Goal: Task Accomplishment & Management: Complete application form

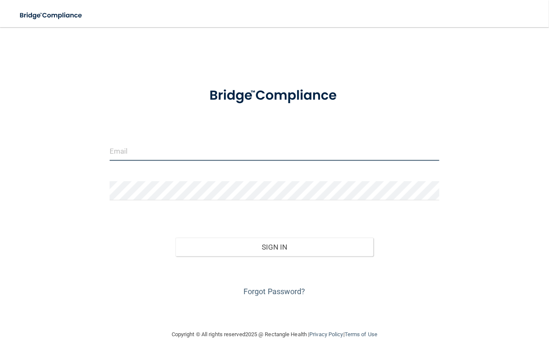
click at [183, 152] on input "email" at bounding box center [275, 151] width 330 height 19
type input "[EMAIL_ADDRESS][DOMAIN_NAME]"
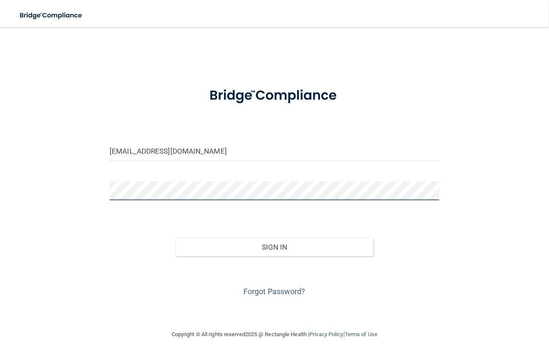
click at [175, 238] on button "Sign In" at bounding box center [274, 247] width 198 height 19
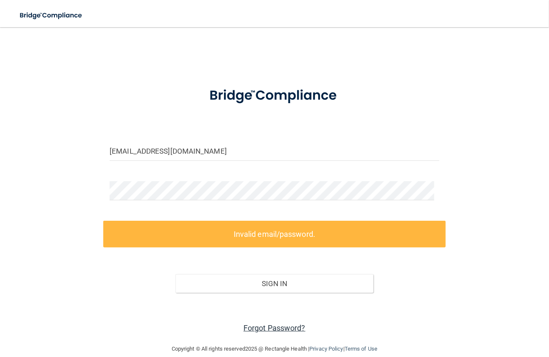
click at [260, 328] on link "Forgot Password?" at bounding box center [274, 328] width 62 height 9
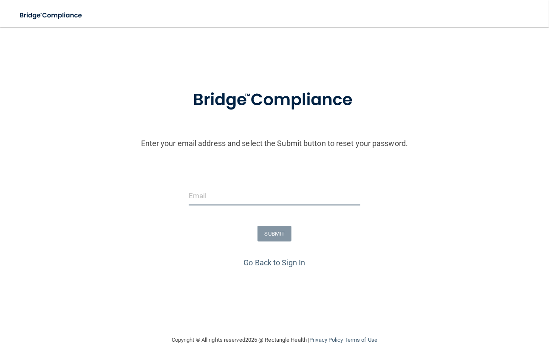
click at [262, 196] on input "email" at bounding box center [275, 195] width 172 height 19
type input "[EMAIL_ADDRESS][DOMAIN_NAME]"
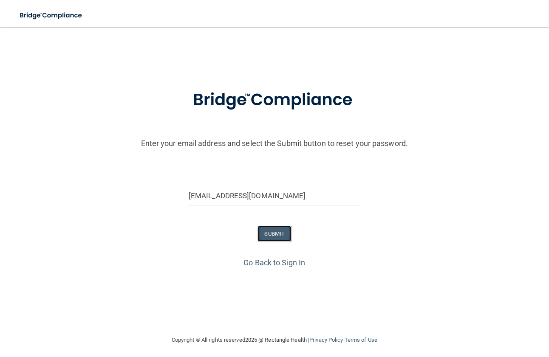
click at [266, 239] on button "SUBMIT" at bounding box center [274, 234] width 34 height 16
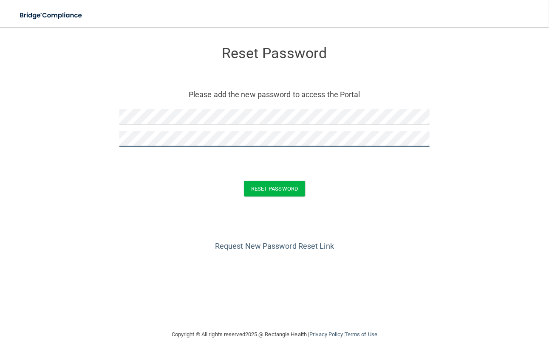
click at [244, 181] on button "Reset Password" at bounding box center [274, 189] width 61 height 16
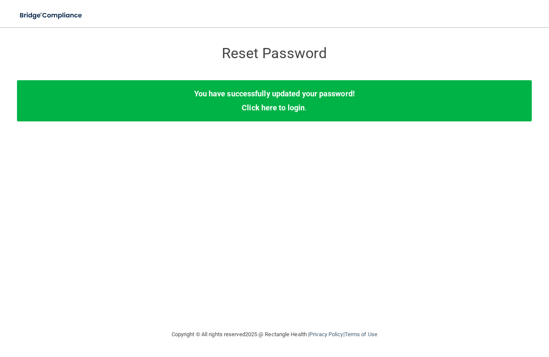
click at [276, 112] on div "You have successfully updated your password! Click here to login ." at bounding box center [274, 100] width 515 height 41
click at [274, 109] on link "Click here to login" at bounding box center [273, 107] width 63 height 9
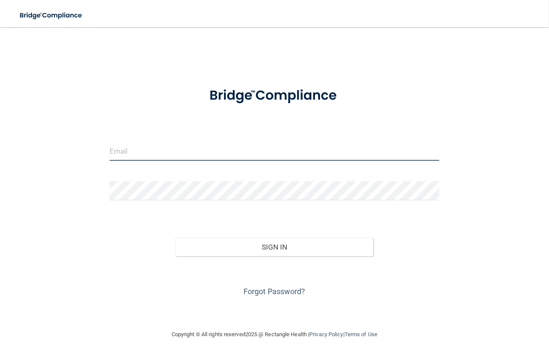
click at [280, 153] on input "email" at bounding box center [275, 151] width 330 height 19
type input "[EMAIL_ADDRESS][DOMAIN_NAME]"
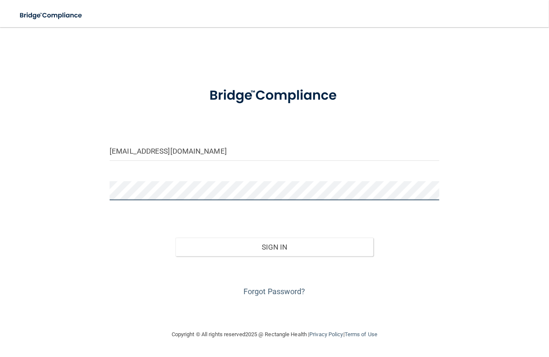
click at [175, 238] on button "Sign In" at bounding box center [274, 247] width 198 height 19
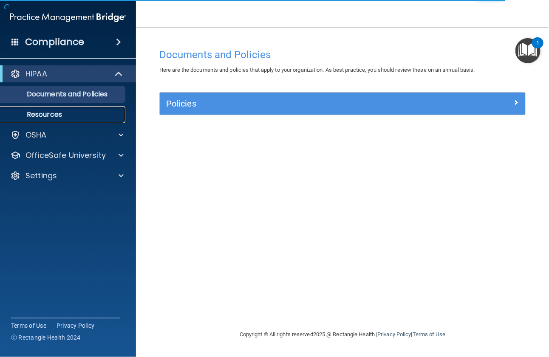
click at [73, 112] on p "Resources" at bounding box center [64, 114] width 116 height 8
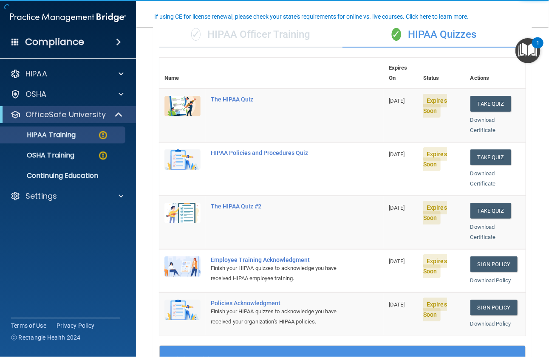
scroll to position [68, 0]
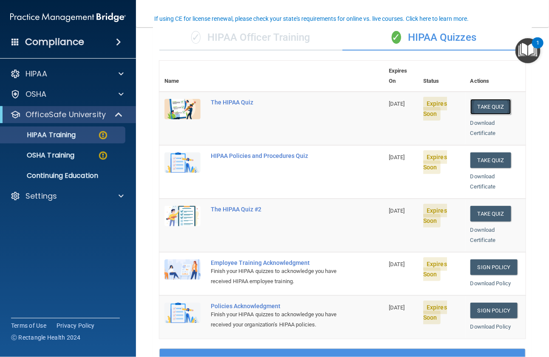
click at [472, 99] on button "Take Quiz" at bounding box center [490, 107] width 41 height 16
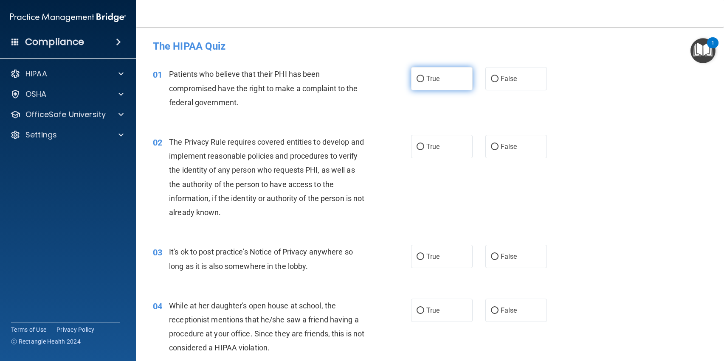
click at [417, 77] on input "True" at bounding box center [421, 79] width 8 height 6
radio input "true"
click at [494, 144] on label "False" at bounding box center [517, 146] width 62 height 23
click at [494, 144] on input "False" at bounding box center [495, 147] width 8 height 6
radio input "true"
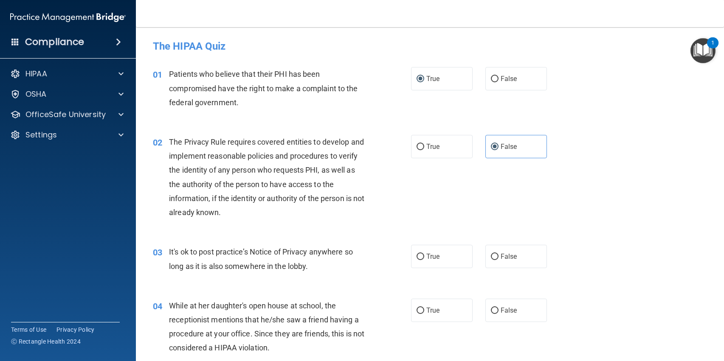
click at [548, 227] on div "02 The Privacy Rule requires covered entities to develop and implement reasonab…" at bounding box center [430, 179] width 567 height 110
click at [418, 259] on input "True" at bounding box center [421, 257] width 8 height 6
radio input "true"
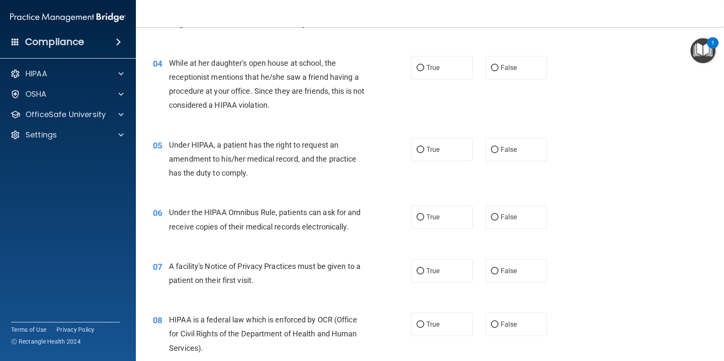
scroll to position [246, 0]
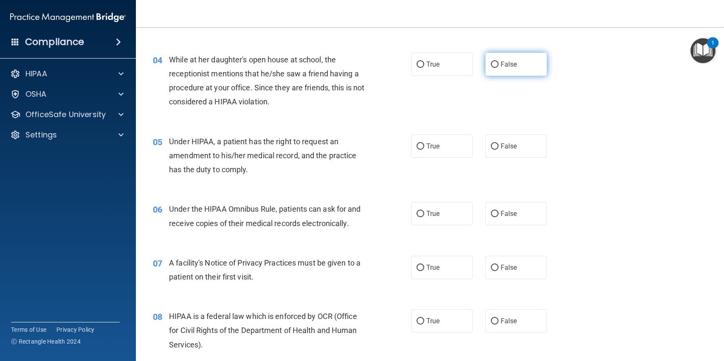
click at [519, 62] on label "False" at bounding box center [517, 64] width 62 height 23
click at [499, 62] on input "False" at bounding box center [495, 65] width 8 height 6
radio input "true"
click at [426, 147] on span "True" at bounding box center [432, 146] width 13 height 8
click at [424, 147] on input "True" at bounding box center [421, 147] width 8 height 6
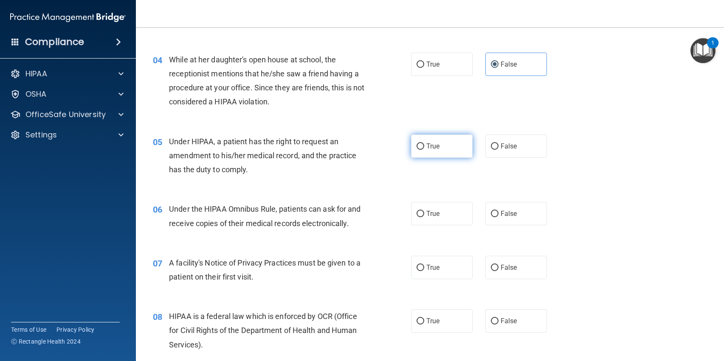
radio input "true"
click at [444, 215] on label "True" at bounding box center [442, 213] width 62 height 23
click at [424, 215] on input "True" at bounding box center [421, 214] width 8 height 6
radio input "true"
click at [449, 263] on label "True" at bounding box center [442, 267] width 62 height 23
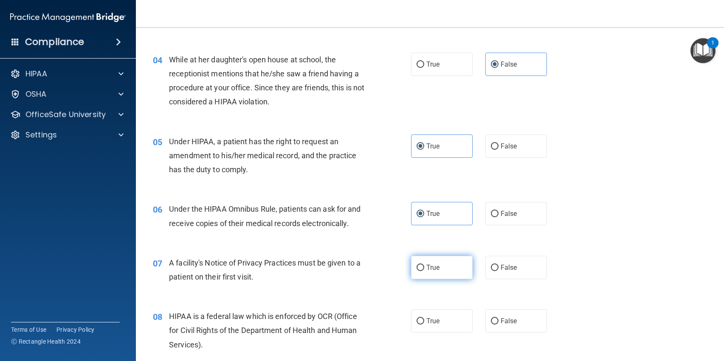
click at [424, 265] on input "True" at bounding box center [421, 268] width 8 height 6
radio input "true"
click at [450, 321] on label "True" at bounding box center [442, 321] width 62 height 23
click at [424, 321] on input "True" at bounding box center [421, 322] width 8 height 6
radio input "true"
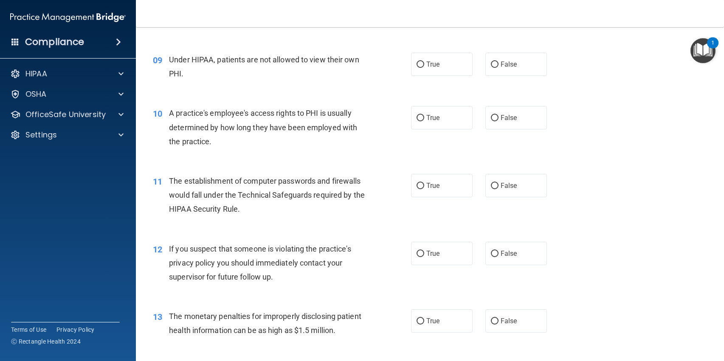
scroll to position [579, 0]
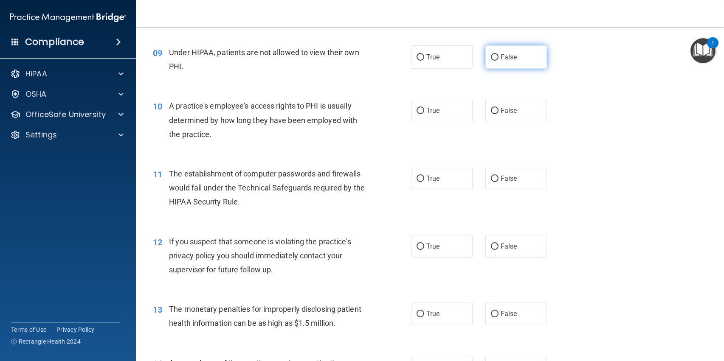
click at [496, 67] on label "False" at bounding box center [517, 56] width 62 height 23
click at [496, 61] on input "False" at bounding box center [495, 57] width 8 height 6
radio input "true"
click at [511, 109] on span "False" at bounding box center [509, 111] width 17 height 8
click at [499, 109] on input "False" at bounding box center [495, 111] width 8 height 6
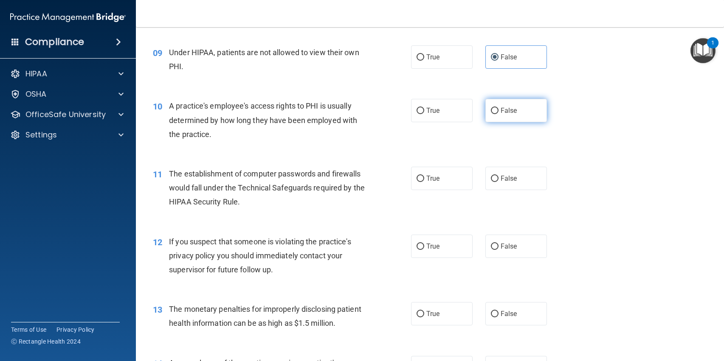
radio input "true"
click at [428, 179] on span "True" at bounding box center [432, 179] width 13 height 8
click at [424, 179] on input "True" at bounding box center [421, 179] width 8 height 6
radio input "true"
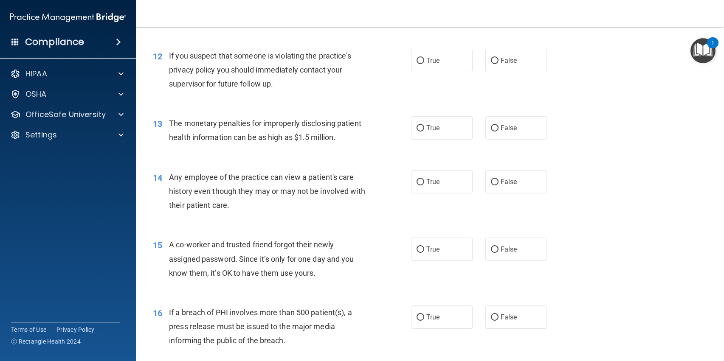
scroll to position [768, 0]
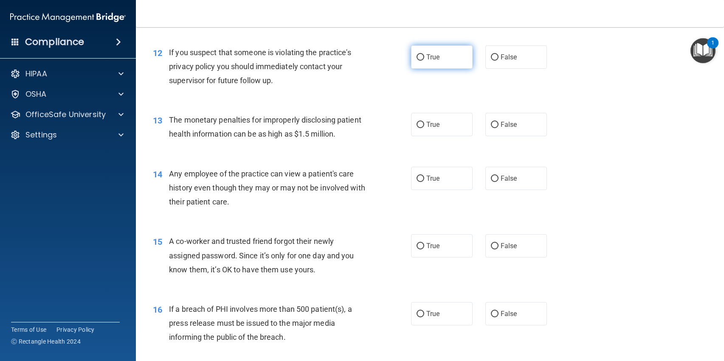
click at [452, 62] on label "True" at bounding box center [442, 56] width 62 height 23
click at [424, 61] on input "True" at bounding box center [421, 57] width 8 height 6
radio input "true"
click at [435, 351] on div "16 If a breach of PHI involves more than 500 patient(s), a press release must b…" at bounding box center [430, 326] width 567 height 68
click at [445, 125] on label "True" at bounding box center [442, 124] width 62 height 23
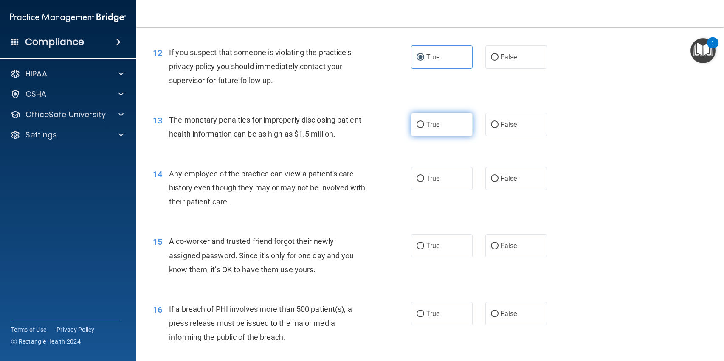
click at [424, 125] on input "True" at bounding box center [421, 125] width 8 height 6
radio input "true"
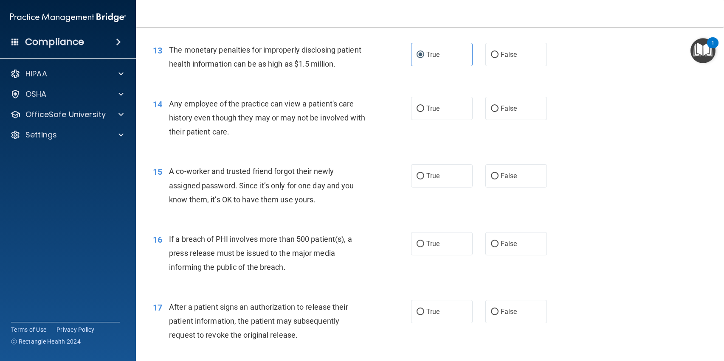
scroll to position [856, 0]
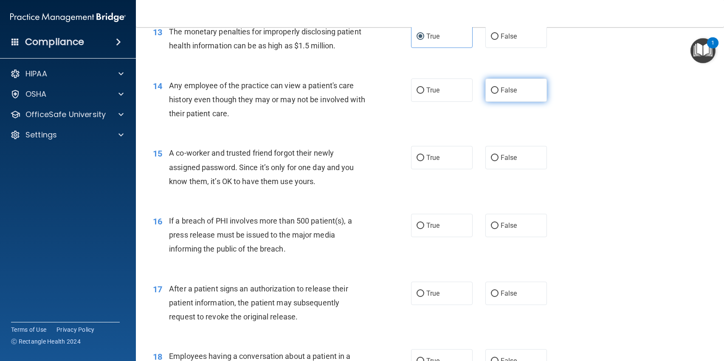
click at [525, 86] on label "False" at bounding box center [517, 90] width 62 height 23
click at [499, 88] on input "False" at bounding box center [495, 91] width 8 height 6
radio input "true"
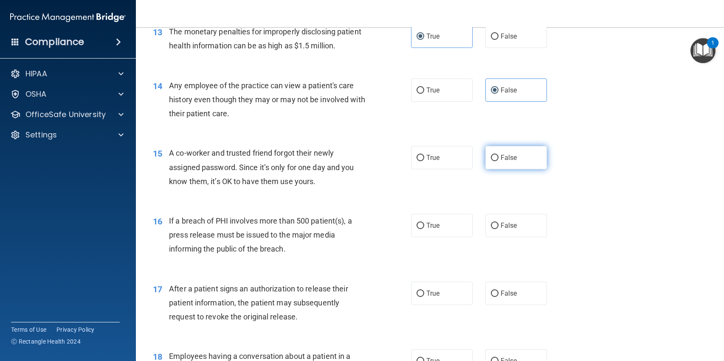
click at [502, 157] on span "False" at bounding box center [509, 158] width 17 height 8
click at [499, 157] on input "False" at bounding box center [495, 158] width 8 height 6
radio input "true"
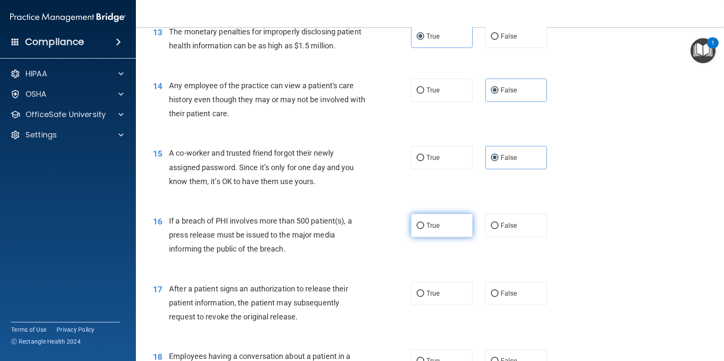
click at [444, 219] on label "True" at bounding box center [442, 225] width 62 height 23
click at [424, 223] on input "True" at bounding box center [421, 226] width 8 height 6
radio input "true"
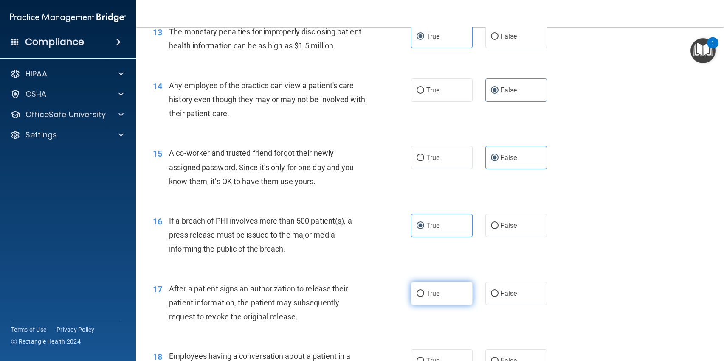
click at [417, 296] on input "True" at bounding box center [421, 294] width 8 height 6
radio input "true"
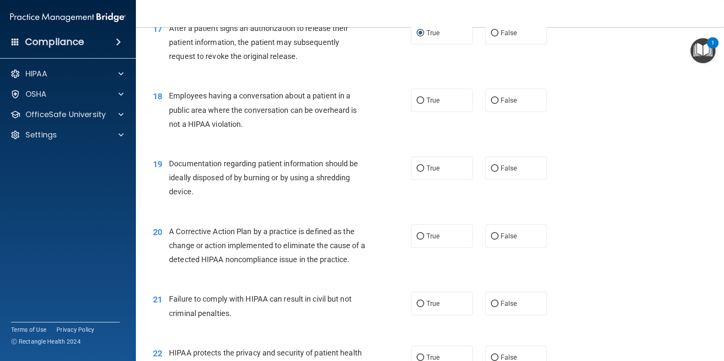
scroll to position [1139, 0]
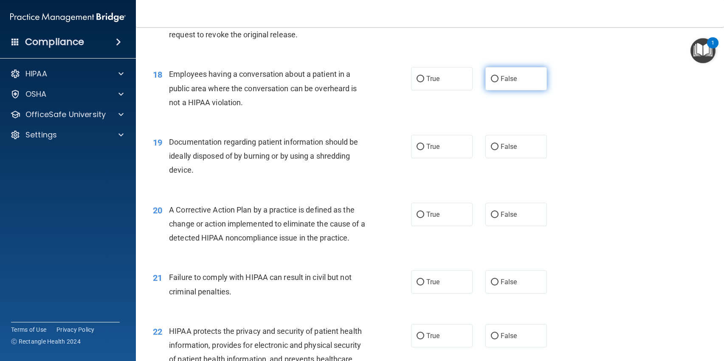
click at [517, 85] on label "False" at bounding box center [517, 78] width 62 height 23
click at [499, 82] on input "False" at bounding box center [495, 79] width 8 height 6
radio input "true"
click at [411, 150] on label "True" at bounding box center [442, 146] width 62 height 23
click at [417, 150] on input "True" at bounding box center [421, 147] width 8 height 6
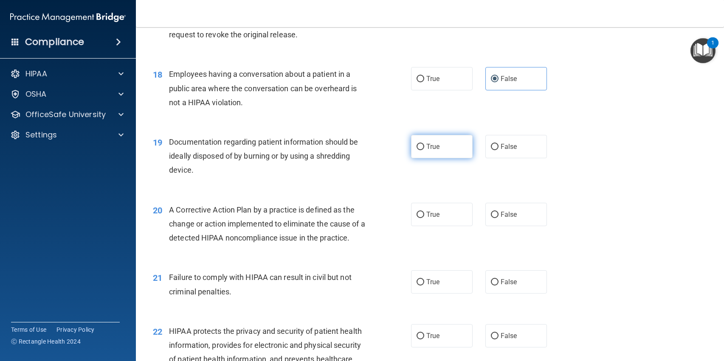
radio input "true"
click at [421, 218] on label "True" at bounding box center [442, 214] width 62 height 23
click at [421, 218] on input "True" at bounding box center [421, 215] width 8 height 6
radio input "true"
click at [429, 280] on span "True" at bounding box center [432, 282] width 13 height 8
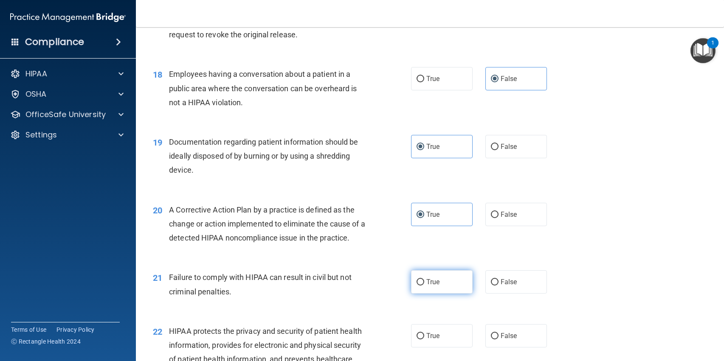
click at [424, 280] on input "True" at bounding box center [421, 282] width 8 height 6
radio input "true"
click at [502, 281] on span "False" at bounding box center [509, 282] width 17 height 8
click at [499, 281] on input "False" at bounding box center [495, 282] width 8 height 6
radio input "true"
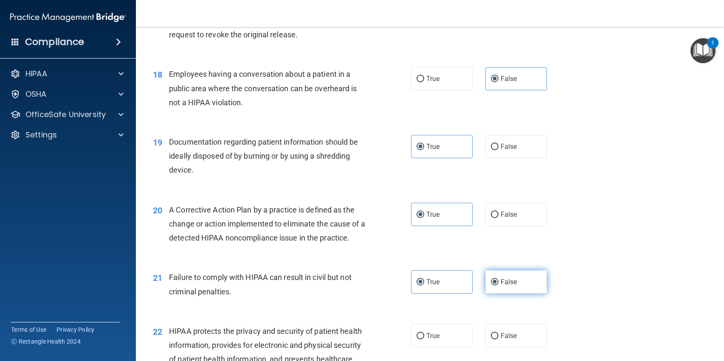
radio input "false"
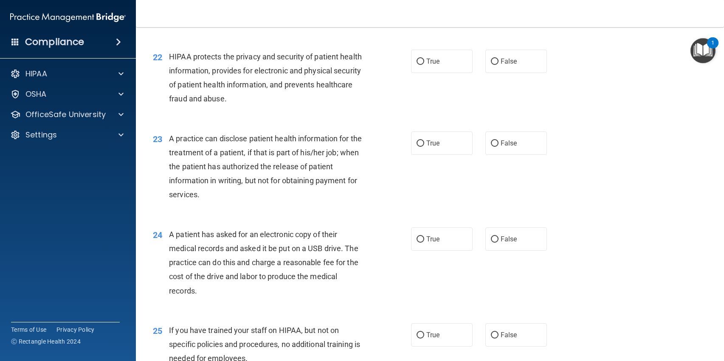
scroll to position [1417, 0]
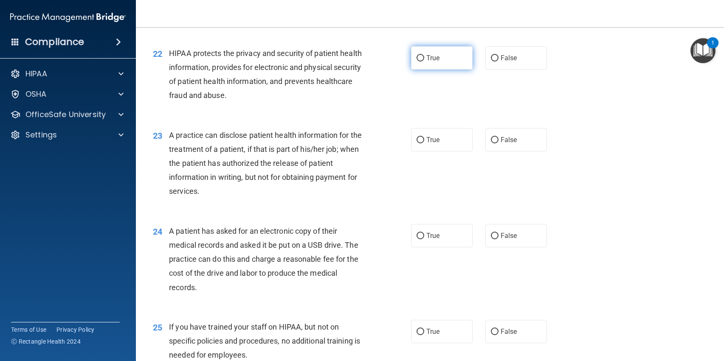
click at [449, 64] on label "True" at bounding box center [442, 57] width 62 height 23
click at [424, 62] on input "True" at bounding box center [421, 58] width 8 height 6
radio input "true"
click at [528, 134] on label "False" at bounding box center [517, 139] width 62 height 23
click at [499, 137] on input "False" at bounding box center [495, 140] width 8 height 6
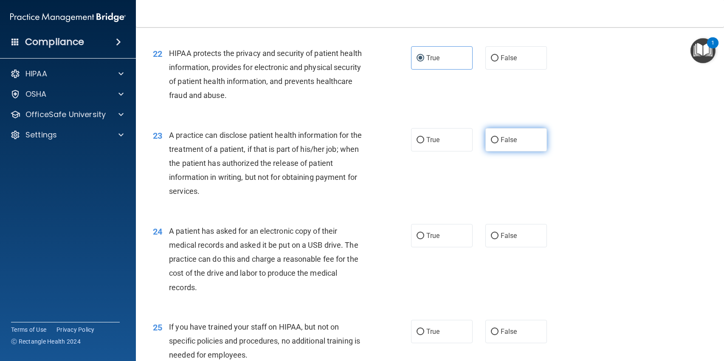
radio input "true"
click at [440, 234] on label "True" at bounding box center [442, 235] width 62 height 23
click at [424, 234] on input "True" at bounding box center [421, 236] width 8 height 6
radio input "true"
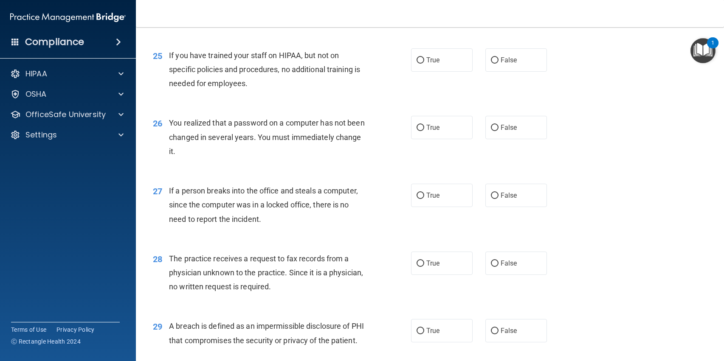
scroll to position [1692, 0]
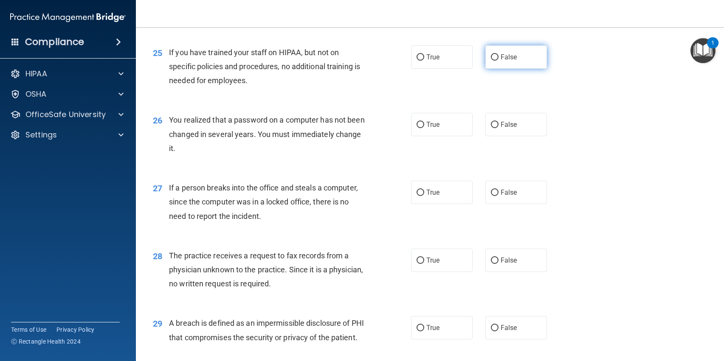
click at [505, 51] on label "False" at bounding box center [517, 56] width 62 height 23
click at [499, 54] on input "False" at bounding box center [495, 57] width 8 height 6
radio input "true"
click at [444, 113] on label "True" at bounding box center [442, 124] width 62 height 23
click at [424, 122] on input "True" at bounding box center [421, 125] width 8 height 6
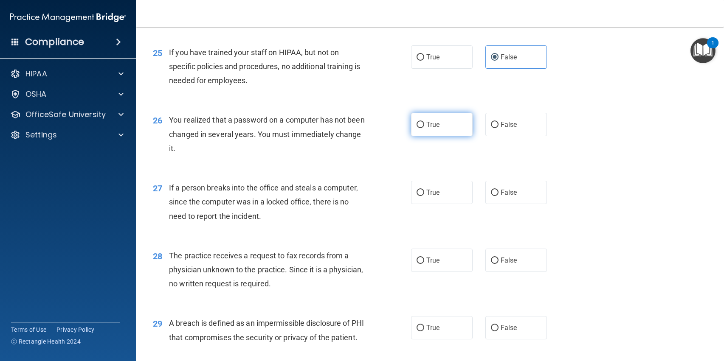
radio input "true"
drag, startPoint x: 501, startPoint y: 158, endPoint x: 512, endPoint y: 169, distance: 14.7
click at [512, 181] on label "False" at bounding box center [517, 192] width 62 height 23
click at [499, 190] on input "False" at bounding box center [495, 193] width 8 height 6
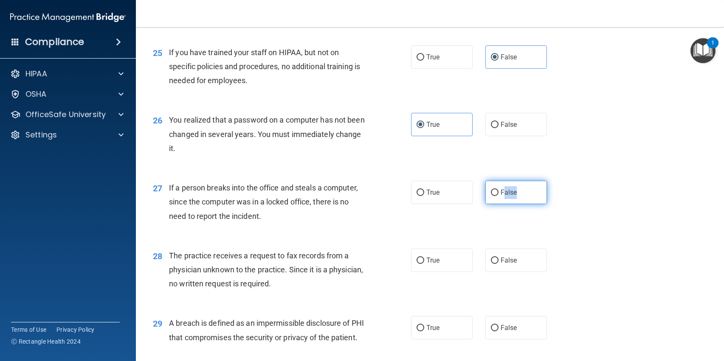
radio input "true"
click at [512, 181] on label "False" at bounding box center [517, 192] width 62 height 23
click at [499, 190] on input "False" at bounding box center [495, 193] width 8 height 6
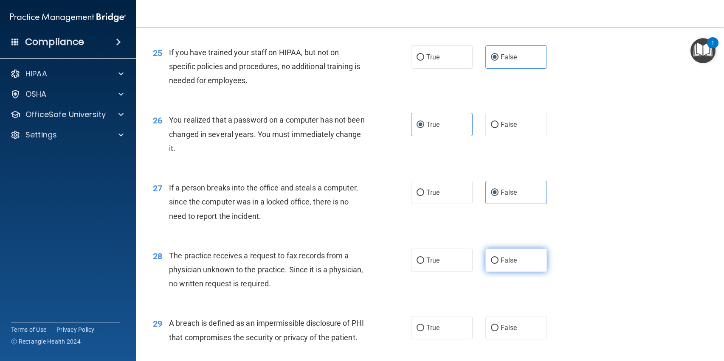
click at [505, 257] on span "False" at bounding box center [509, 261] width 17 height 8
click at [499, 258] on input "False" at bounding box center [495, 261] width 8 height 6
radio input "true"
click at [432, 324] on span "True" at bounding box center [432, 328] width 13 height 8
click at [424, 325] on input "True" at bounding box center [421, 328] width 8 height 6
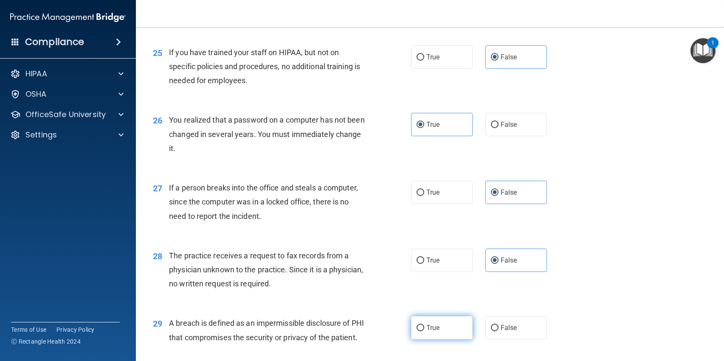
radio input "true"
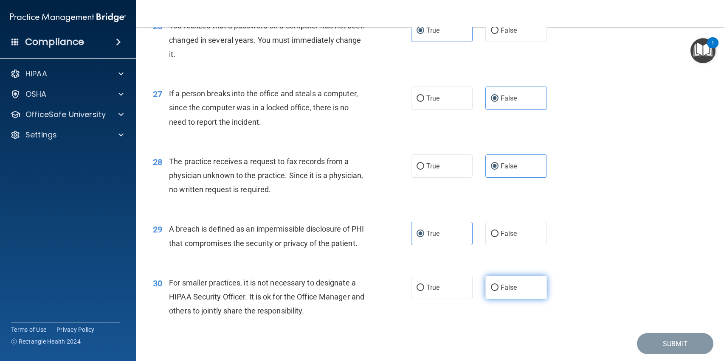
click at [491, 285] on input "False" at bounding box center [495, 288] width 8 height 6
radio input "true"
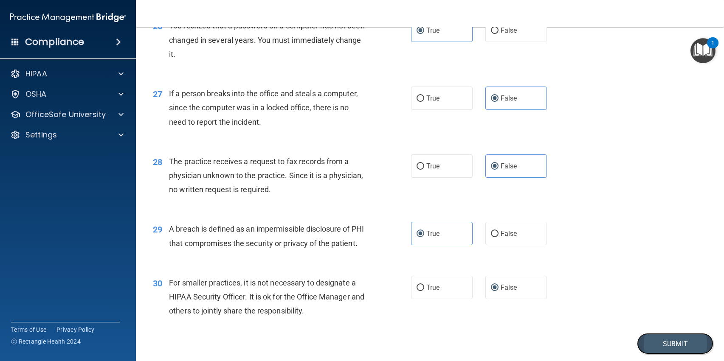
click at [548, 333] on button "Submit" at bounding box center [675, 344] width 76 height 22
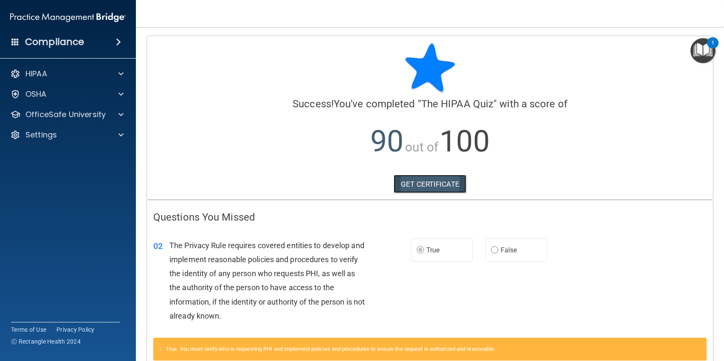
click at [424, 185] on link "GET CERTIFICATE" at bounding box center [430, 184] width 73 height 19
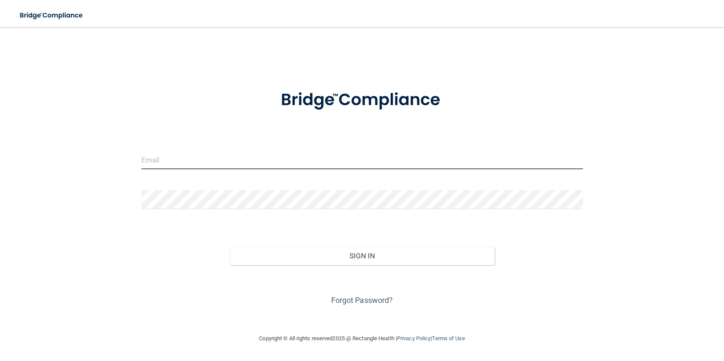
click at [319, 158] on input "email" at bounding box center [362, 159] width 442 height 19
type input "[EMAIL_ADDRESS][DOMAIN_NAME]"
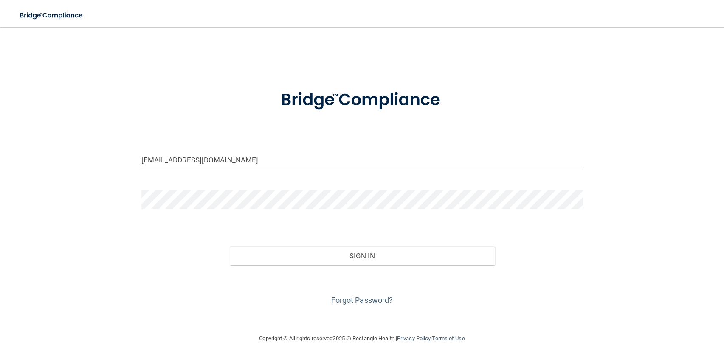
click at [277, 211] on div at bounding box center [362, 202] width 455 height 25
click at [230, 247] on button "Sign In" at bounding box center [362, 256] width 265 height 19
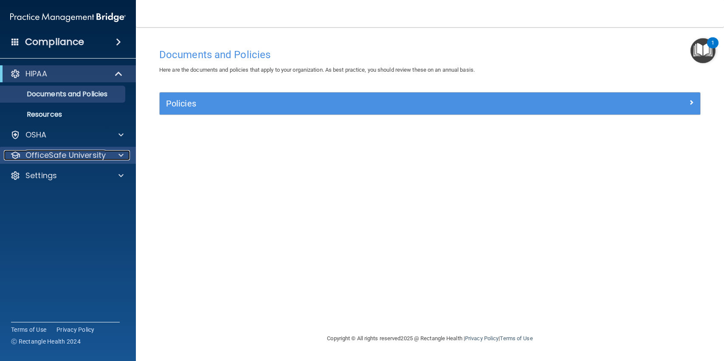
click at [119, 153] on span at bounding box center [121, 155] width 5 height 10
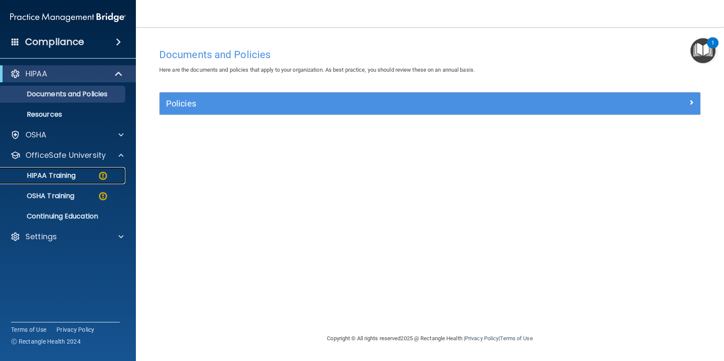
click at [89, 175] on div "HIPAA Training" at bounding box center [64, 176] width 116 height 8
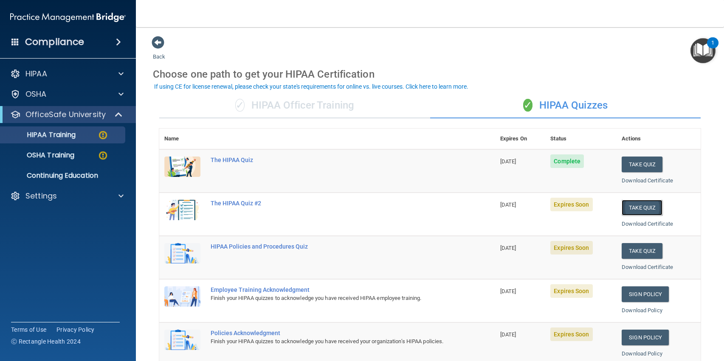
click at [644, 209] on button "Take Quiz" at bounding box center [642, 208] width 41 height 16
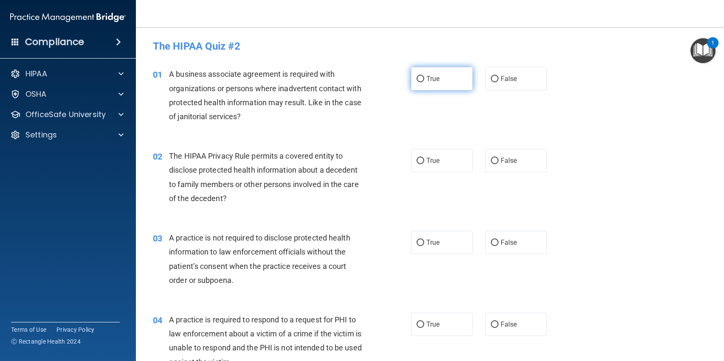
click at [438, 82] on label "True" at bounding box center [442, 78] width 62 height 23
click at [424, 82] on input "True" at bounding box center [421, 79] width 8 height 6
radio input "true"
click at [521, 160] on label "False" at bounding box center [517, 160] width 62 height 23
click at [499, 160] on input "False" at bounding box center [495, 161] width 8 height 6
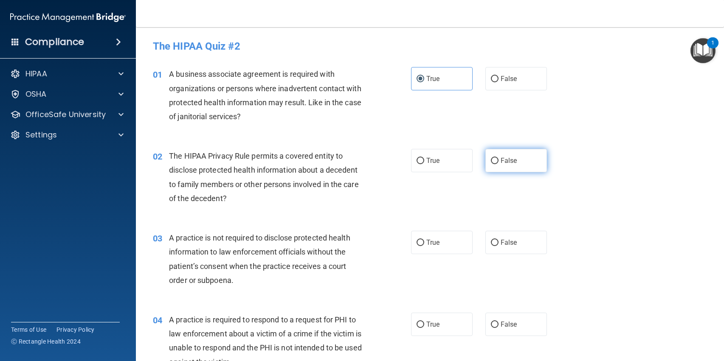
radio input "true"
click at [514, 240] on label "False" at bounding box center [517, 242] width 62 height 23
click at [499, 240] on input "False" at bounding box center [495, 243] width 8 height 6
radio input "true"
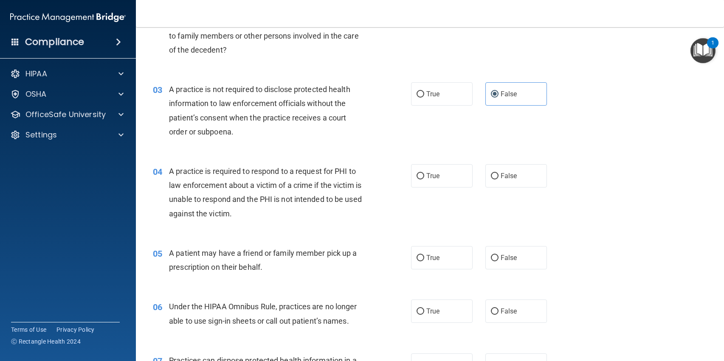
scroll to position [173, 0]
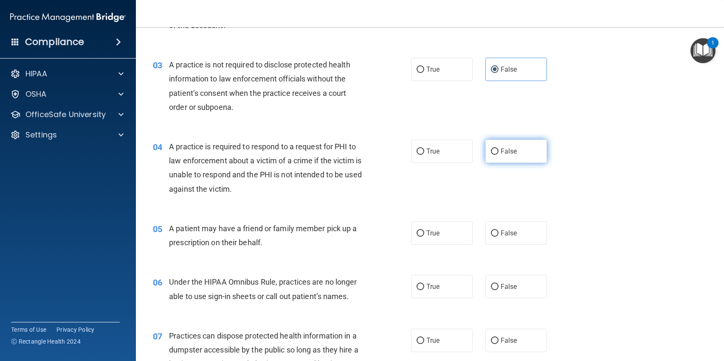
click at [512, 153] on label "False" at bounding box center [517, 151] width 62 height 23
click at [499, 153] on input "False" at bounding box center [495, 152] width 8 height 6
radio input "true"
click at [455, 236] on label "True" at bounding box center [442, 233] width 62 height 23
click at [424, 236] on input "True" at bounding box center [421, 234] width 8 height 6
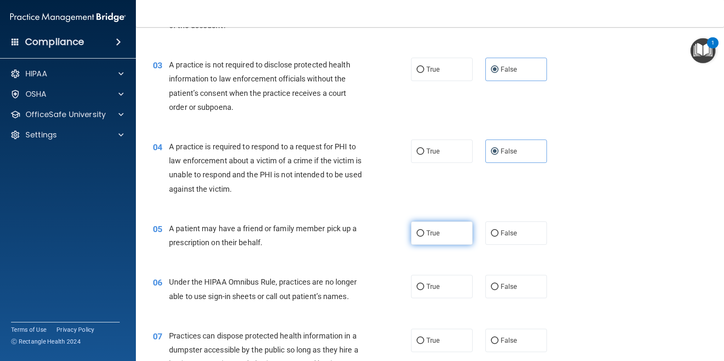
radio input "true"
click at [444, 286] on label "True" at bounding box center [442, 286] width 62 height 23
click at [424, 286] on input "True" at bounding box center [421, 287] width 8 height 6
radio input "true"
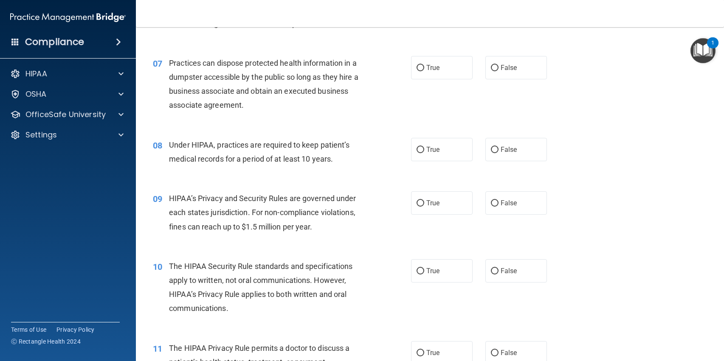
scroll to position [453, 0]
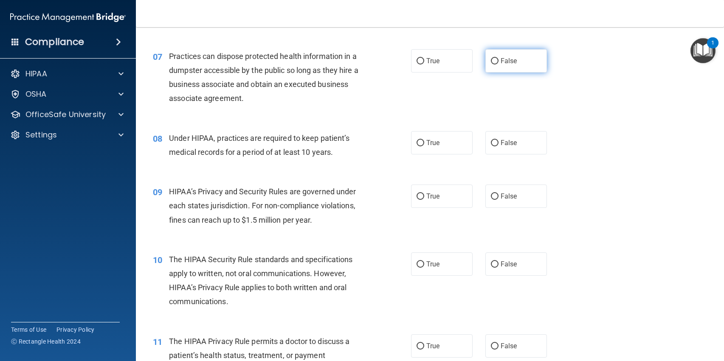
click at [519, 52] on label "False" at bounding box center [517, 60] width 62 height 23
click at [499, 58] on input "False" at bounding box center [495, 61] width 8 height 6
radio input "true"
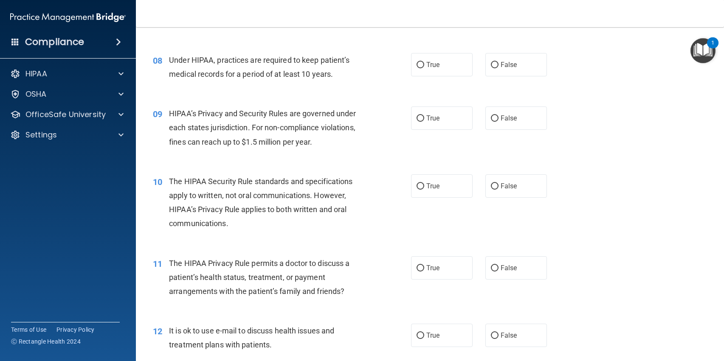
scroll to position [538, 0]
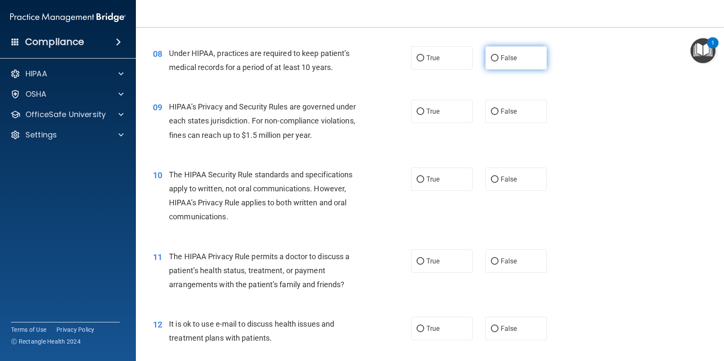
click at [520, 61] on label "False" at bounding box center [517, 57] width 62 height 23
click at [499, 61] on input "False" at bounding box center [495, 58] width 8 height 6
radio input "true"
click at [426, 109] on span "True" at bounding box center [432, 111] width 13 height 8
click at [423, 109] on input "True" at bounding box center [421, 112] width 8 height 6
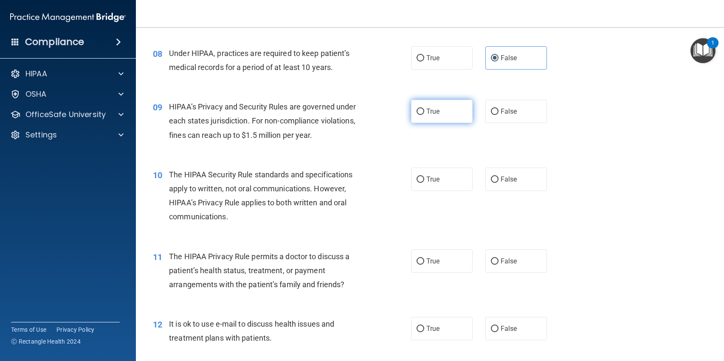
radio input "true"
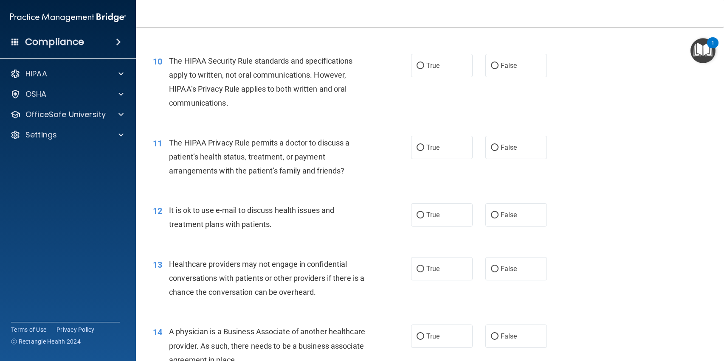
scroll to position [655, 0]
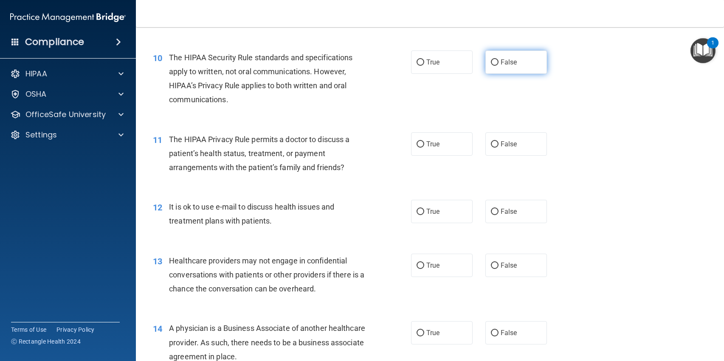
click at [498, 68] on label "False" at bounding box center [517, 62] width 62 height 23
click at [498, 66] on input "False" at bounding box center [495, 62] width 8 height 6
radio input "true"
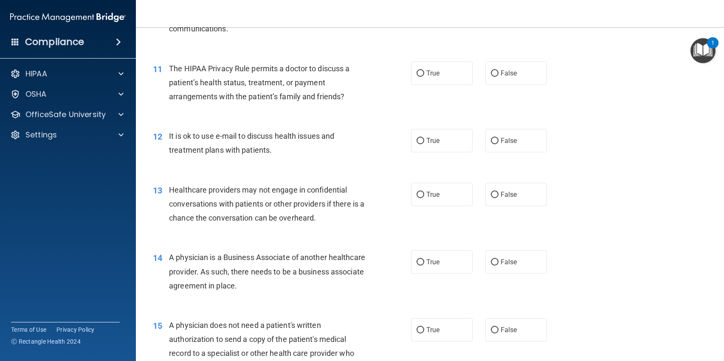
scroll to position [730, 0]
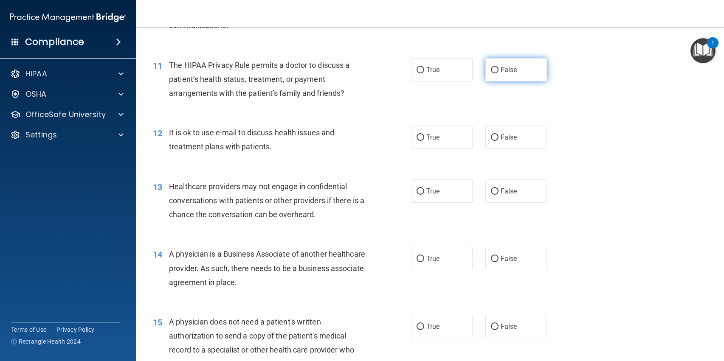
click at [523, 73] on label "False" at bounding box center [517, 69] width 62 height 23
click at [499, 73] on input "False" at bounding box center [495, 70] width 8 height 6
radio input "true"
click at [493, 133] on label "False" at bounding box center [517, 137] width 62 height 23
click at [493, 135] on input "False" at bounding box center [495, 138] width 8 height 6
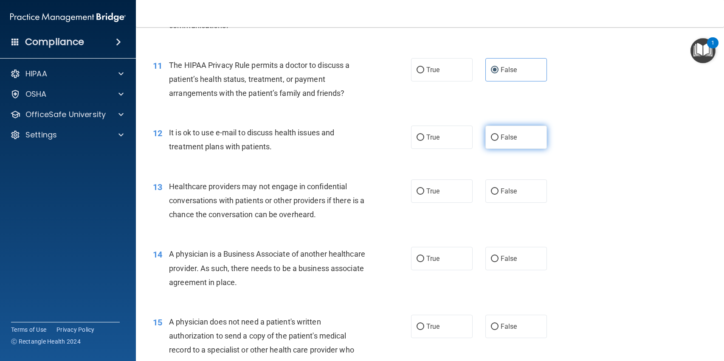
radio input "true"
click at [442, 194] on label "True" at bounding box center [442, 191] width 62 height 23
click at [424, 194] on input "True" at bounding box center [421, 192] width 8 height 6
radio input "true"
click at [440, 258] on label "True" at bounding box center [442, 258] width 62 height 23
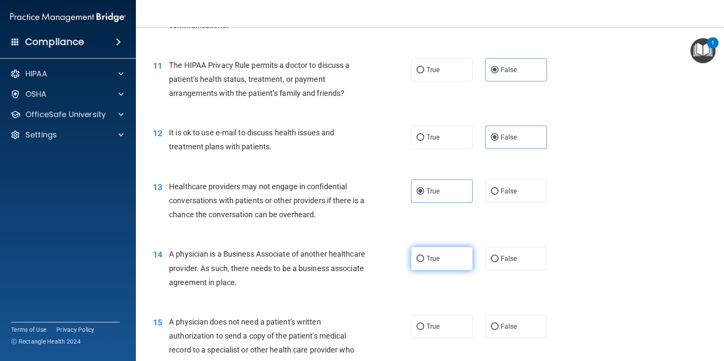
click at [424, 258] on input "True" at bounding box center [421, 259] width 8 height 6
radio input "true"
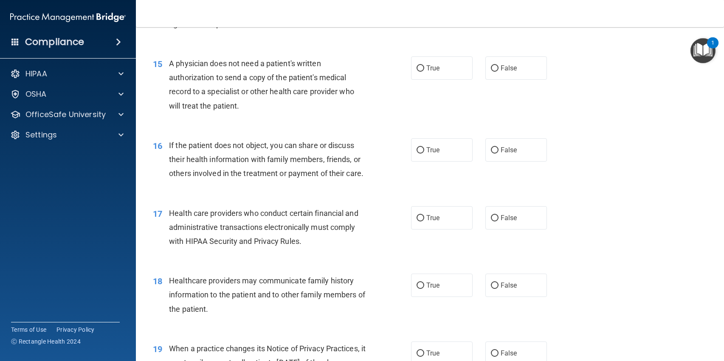
scroll to position [992, 0]
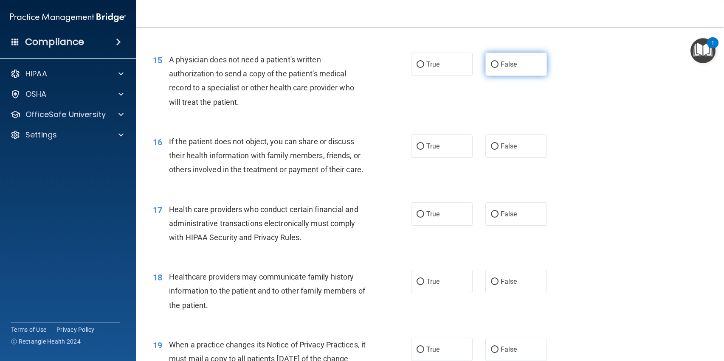
click at [514, 63] on label "False" at bounding box center [517, 64] width 62 height 23
click at [499, 63] on input "False" at bounding box center [495, 65] width 8 height 6
radio input "true"
click at [448, 144] on label "True" at bounding box center [442, 146] width 62 height 23
click at [424, 144] on input "True" at bounding box center [421, 147] width 8 height 6
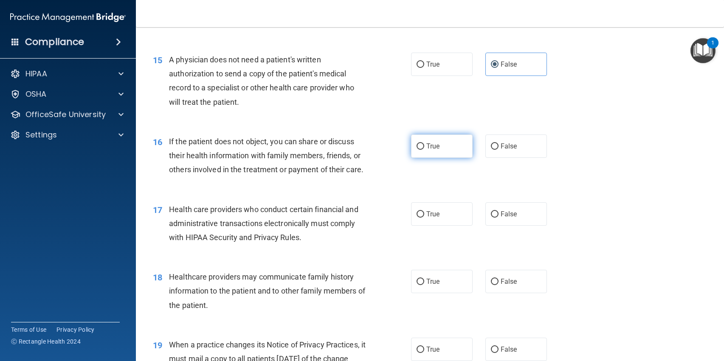
radio input "true"
click at [444, 221] on label "True" at bounding box center [442, 214] width 62 height 23
click at [424, 218] on input "True" at bounding box center [421, 215] width 8 height 6
radio input "true"
click at [517, 285] on label "False" at bounding box center [517, 281] width 62 height 23
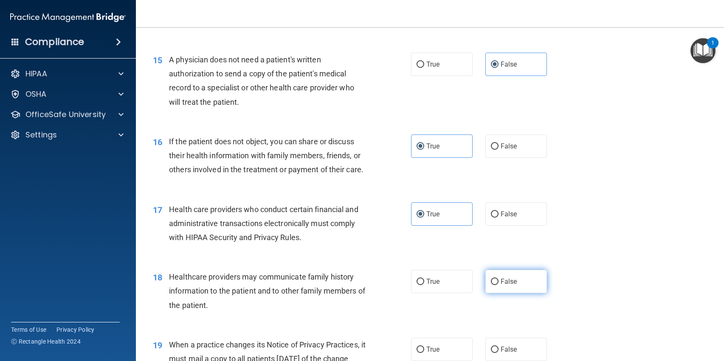
click at [499, 285] on input "False" at bounding box center [495, 282] width 8 height 6
radio input "true"
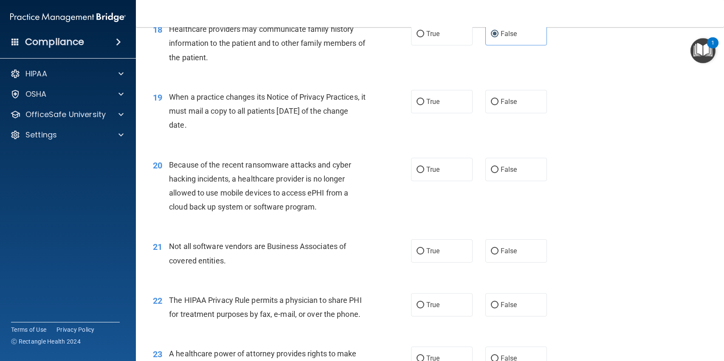
scroll to position [1237, 0]
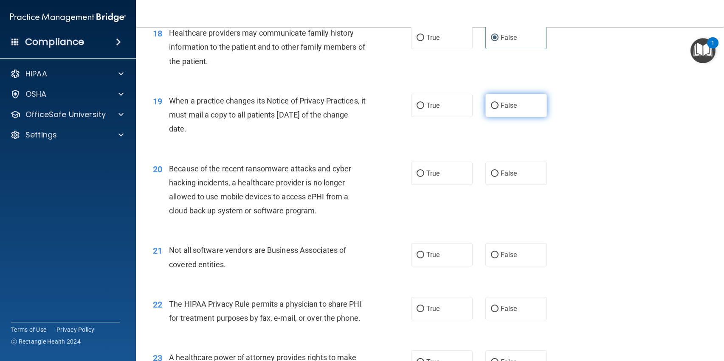
click at [494, 103] on label "False" at bounding box center [517, 105] width 62 height 23
click at [494, 103] on input "False" at bounding box center [495, 106] width 8 height 6
radio input "true"
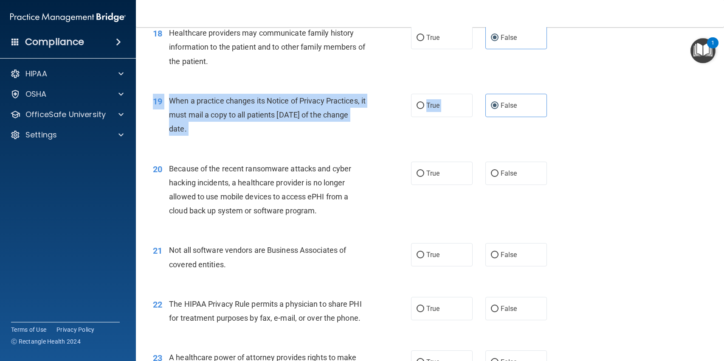
drag, startPoint x: 481, startPoint y: 101, endPoint x: 670, endPoint y: 141, distance: 193.1
click at [670, 141] on div "19 When a practice changes its Notice of Privacy Practices, it must mail a copy…" at bounding box center [430, 117] width 567 height 68
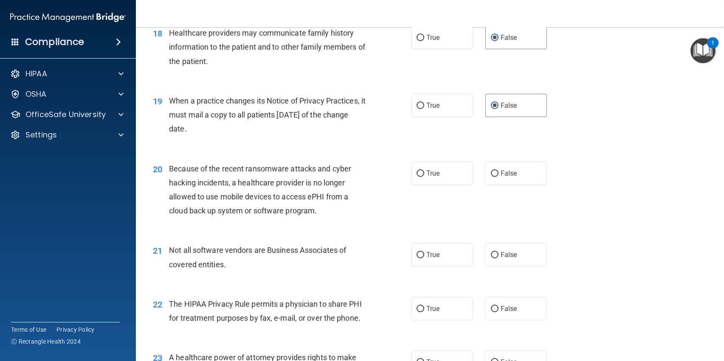
click at [666, 217] on div "20 Because of the recent ransomware attacks and cyber hacking incidents, a heal…" at bounding box center [430, 192] width 567 height 82
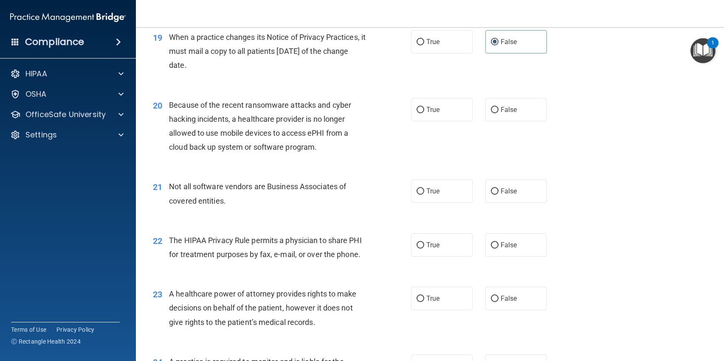
scroll to position [1297, 0]
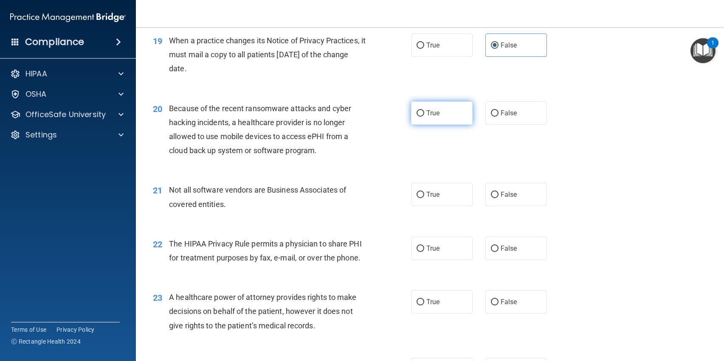
click at [434, 115] on span "True" at bounding box center [432, 113] width 13 height 8
click at [424, 115] on input "True" at bounding box center [421, 113] width 8 height 6
radio input "true"
click at [503, 193] on span "False" at bounding box center [509, 195] width 17 height 8
click at [499, 193] on input "False" at bounding box center [495, 195] width 8 height 6
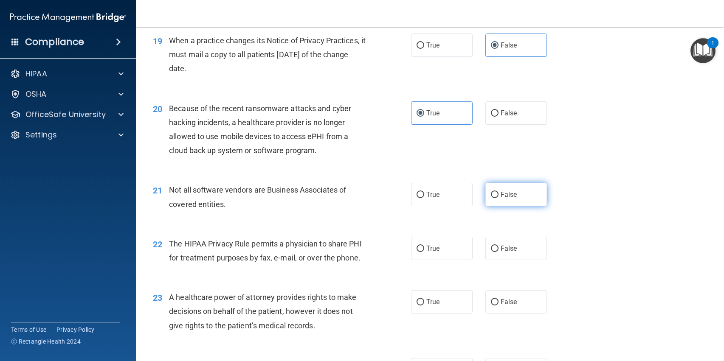
radio input "true"
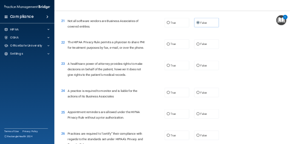
scroll to position [1456, 0]
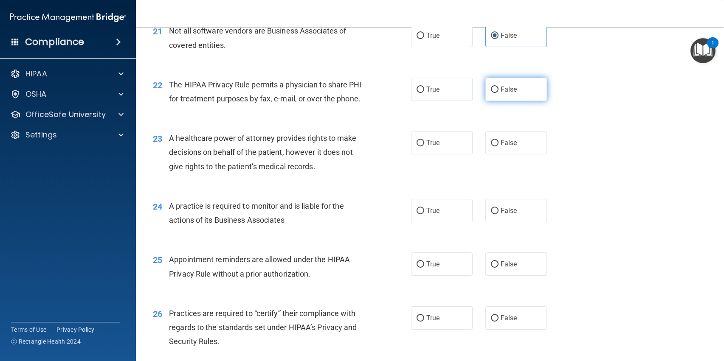
click at [506, 88] on span "False" at bounding box center [509, 89] width 17 height 8
click at [499, 88] on input "False" at bounding box center [495, 90] width 8 height 6
radio input "true"
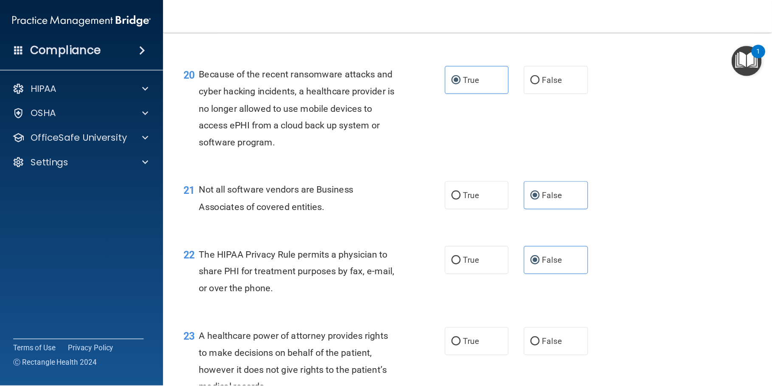
scroll to position [1457, 0]
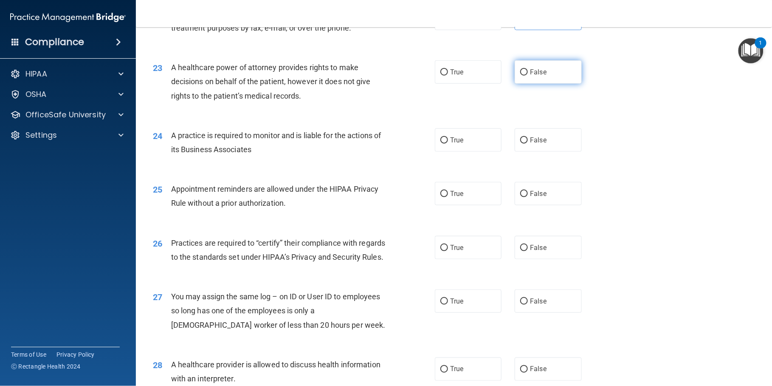
click at [546, 84] on label "False" at bounding box center [548, 71] width 67 height 23
click at [528, 76] on input "False" at bounding box center [524, 72] width 8 height 6
radio input "true"
click at [447, 152] on label "True" at bounding box center [468, 139] width 67 height 23
click at [447, 144] on input "True" at bounding box center [444, 140] width 8 height 6
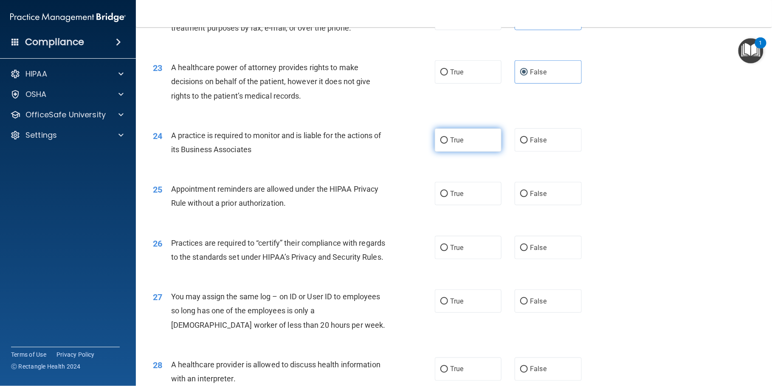
radio input "true"
click at [469, 205] on label "True" at bounding box center [468, 193] width 67 height 23
click at [448, 197] on input "True" at bounding box center [444, 194] width 8 height 6
radio input "true"
click at [530, 198] on span "False" at bounding box center [538, 193] width 17 height 8
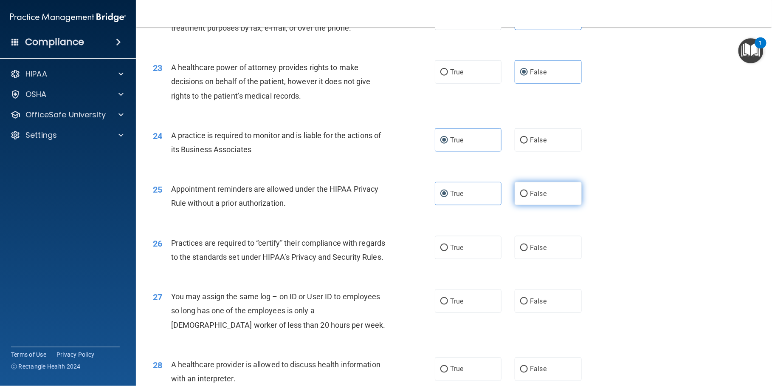
click at [527, 197] on input "False" at bounding box center [524, 194] width 8 height 6
radio input "true"
radio input "false"
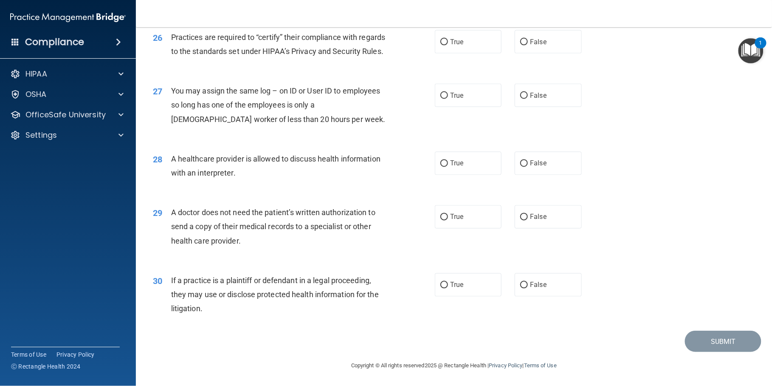
scroll to position [1705, 0]
click at [461, 54] on label "True" at bounding box center [468, 41] width 67 height 23
click at [448, 45] on input "True" at bounding box center [444, 42] width 8 height 6
radio input "true"
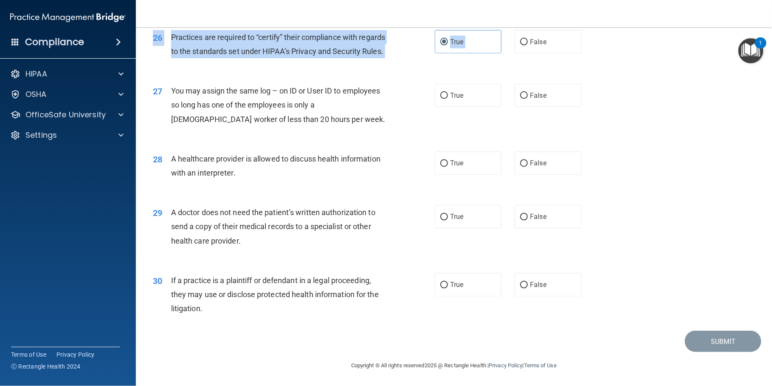
drag, startPoint x: 461, startPoint y: 59, endPoint x: 393, endPoint y: 99, distance: 78.8
click at [393, 73] on div "26 Practices are required to “certify” their compliance with regards to the sta…" at bounding box center [454, 47] width 615 height 54
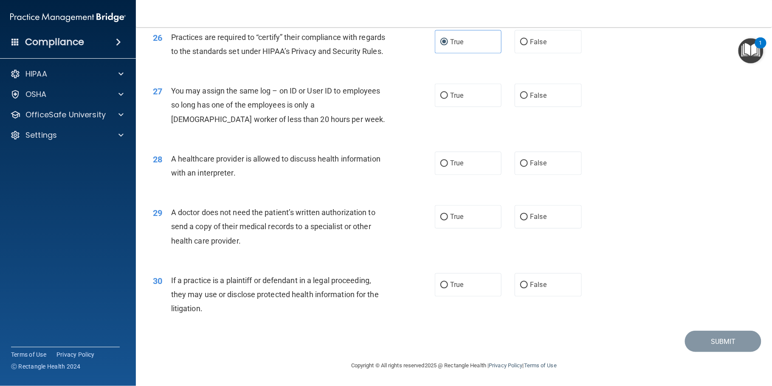
click at [398, 130] on div "27 You may assign the same log – on ID or User ID to employees so long has one …" at bounding box center [294, 107] width 308 height 47
click at [534, 99] on span "False" at bounding box center [538, 95] width 17 height 8
click at [528, 99] on input "False" at bounding box center [524, 96] width 8 height 6
radio input "true"
click at [536, 175] on label "False" at bounding box center [548, 163] width 67 height 23
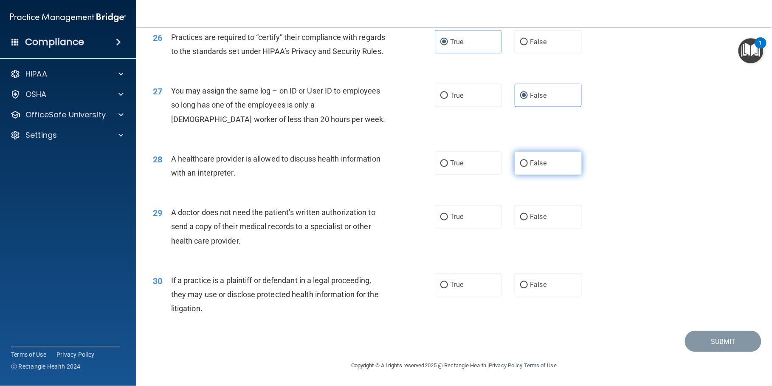
click at [528, 167] on input "False" at bounding box center [524, 164] width 8 height 6
radio input "true"
click at [527, 229] on label "False" at bounding box center [548, 216] width 67 height 23
click at [527, 220] on input "False" at bounding box center [524, 217] width 8 height 6
radio input "true"
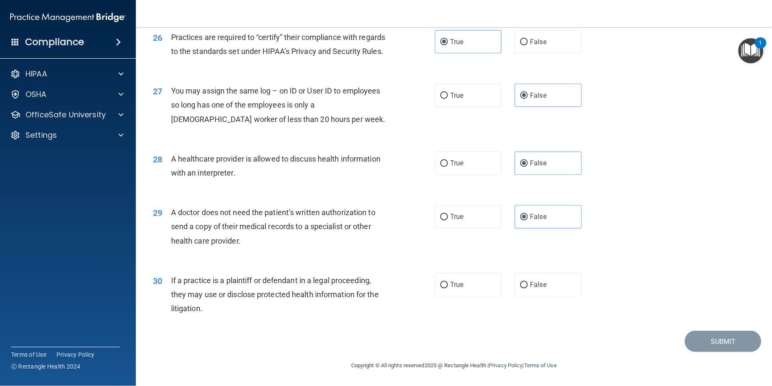
drag, startPoint x: 342, startPoint y: 298, endPoint x: 692, endPoint y: 261, distance: 352.0
click at [692, 261] on div "29 A doctor does not need the patient’s written authorization to send a copy of…" at bounding box center [454, 229] width 615 height 68
click at [538, 289] on span "False" at bounding box center [538, 285] width 17 height 8
click at [528, 288] on input "False" at bounding box center [524, 285] width 8 height 6
radio input "true"
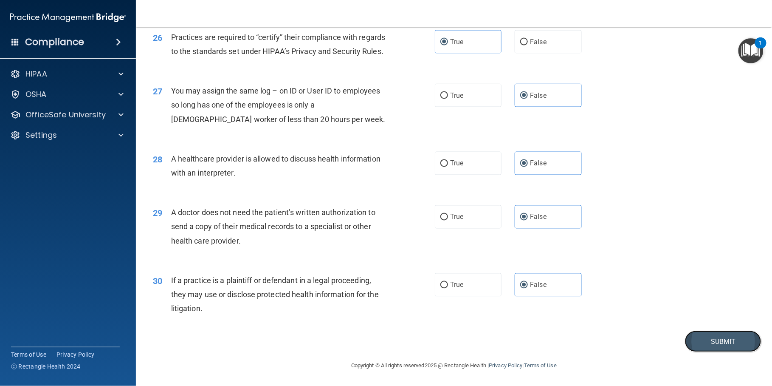
click at [724, 352] on button "Submit" at bounding box center [723, 341] width 76 height 22
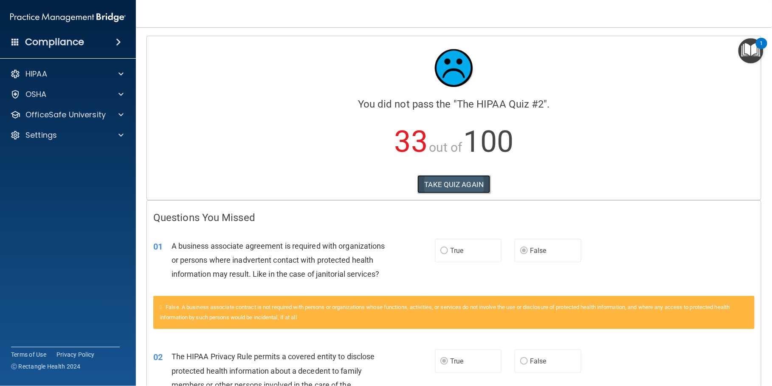
click at [481, 185] on button "TAKE QUIZ AGAIN" at bounding box center [454, 184] width 73 height 19
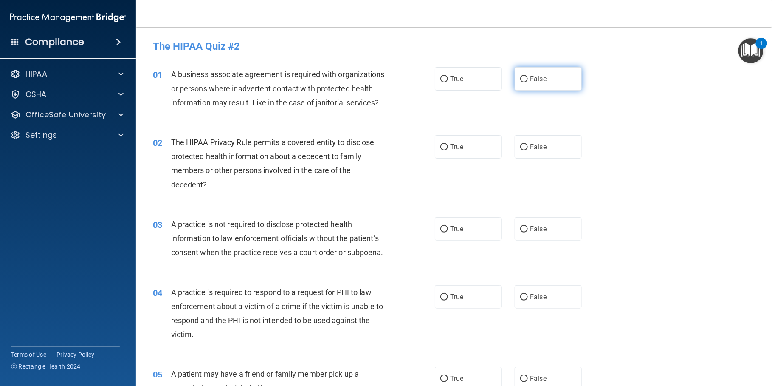
click at [530, 77] on span "False" at bounding box center [538, 79] width 17 height 8
click at [528, 77] on input "False" at bounding box center [524, 79] width 8 height 6
radio input "true"
click at [450, 158] on label "True" at bounding box center [468, 146] width 67 height 23
click at [448, 150] on input "True" at bounding box center [444, 147] width 8 height 6
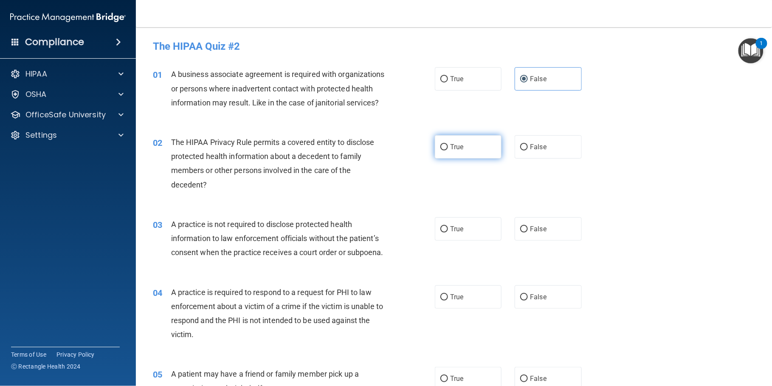
radio input "true"
click at [532, 233] on span "False" at bounding box center [538, 229] width 17 height 8
click at [528, 232] on input "False" at bounding box center [524, 229] width 8 height 6
radio input "true"
click at [444, 308] on label "True" at bounding box center [468, 296] width 67 height 23
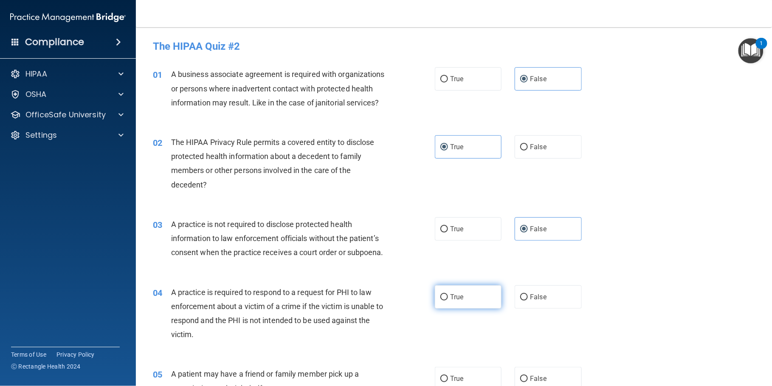
click at [444, 300] on input "True" at bounding box center [444, 297] width 8 height 6
radio input "true"
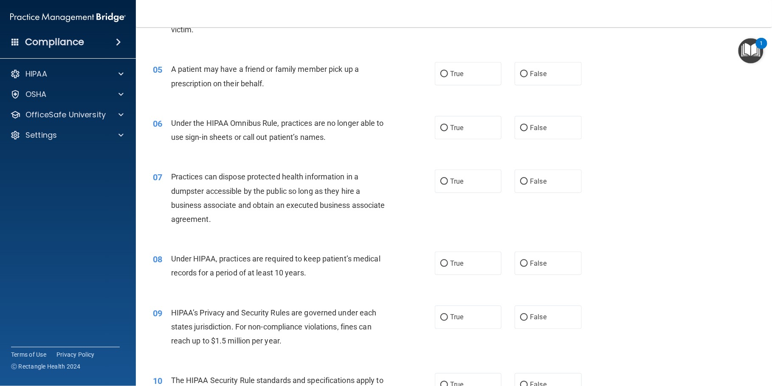
scroll to position [308, 0]
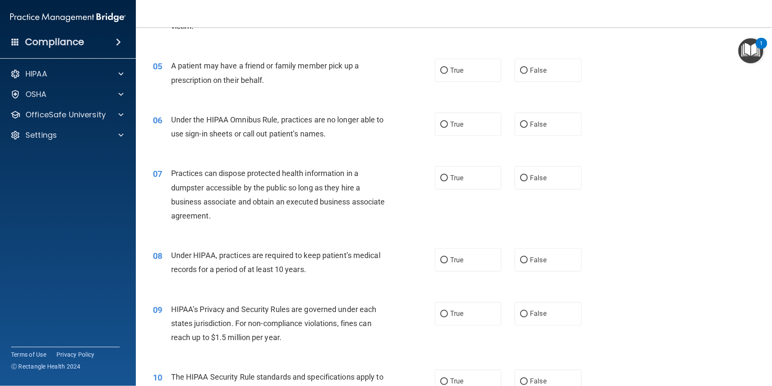
click at [669, 102] on div "05 A patient may have a friend or family member pick up a prescription on their…" at bounding box center [454, 75] width 615 height 54
click at [464, 82] on label "True" at bounding box center [468, 70] width 67 height 23
click at [448, 74] on input "True" at bounding box center [444, 71] width 8 height 6
radio input "true"
click at [525, 136] on label "False" at bounding box center [548, 124] width 67 height 23
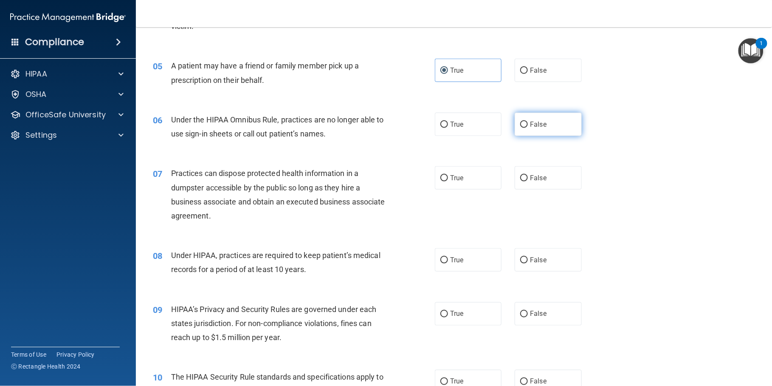
click at [525, 128] on input "False" at bounding box center [524, 124] width 8 height 6
radio input "true"
click at [531, 182] on span "False" at bounding box center [538, 178] width 17 height 8
click at [528, 181] on input "False" at bounding box center [524, 178] width 8 height 6
radio input "true"
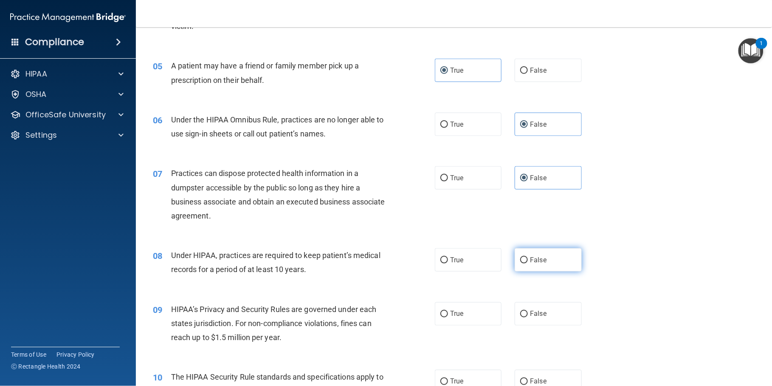
click at [537, 264] on span "False" at bounding box center [538, 260] width 17 height 8
click at [528, 263] on input "False" at bounding box center [524, 260] width 8 height 6
radio input "true"
click at [535, 318] on span "False" at bounding box center [538, 314] width 17 height 8
click at [528, 317] on input "False" at bounding box center [524, 314] width 8 height 6
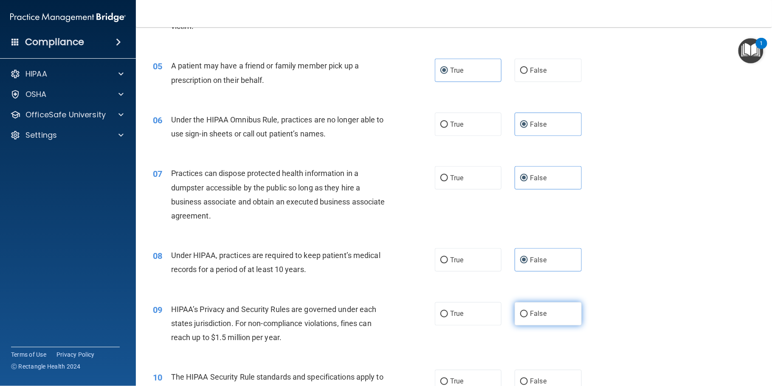
radio input "true"
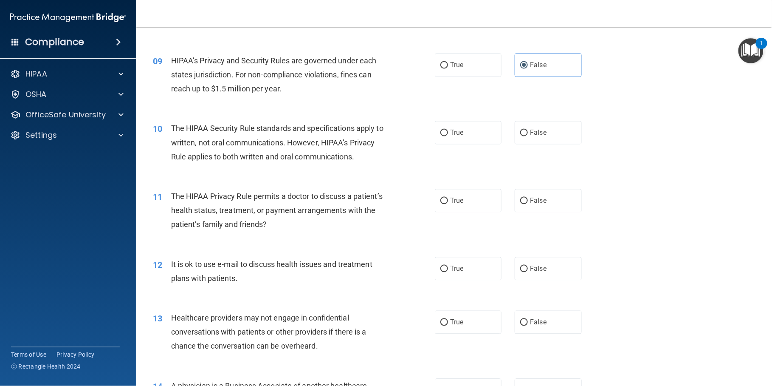
scroll to position [573, 0]
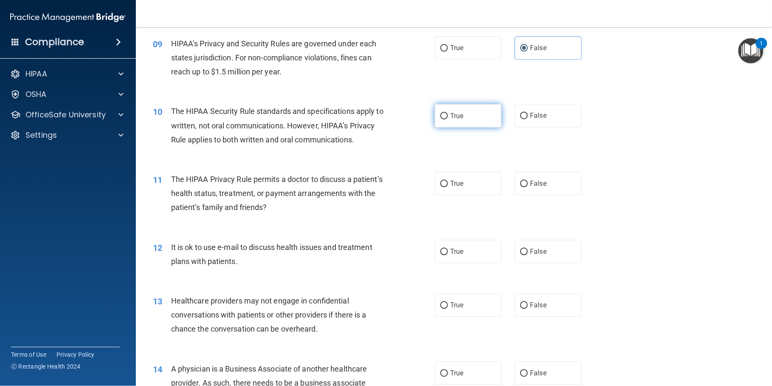
click at [451, 120] on span "True" at bounding box center [456, 116] width 13 height 8
click at [448, 119] on input "True" at bounding box center [444, 116] width 8 height 6
radio input "true"
click at [452, 188] on span "True" at bounding box center [456, 184] width 13 height 8
click at [448, 187] on input "True" at bounding box center [444, 184] width 8 height 6
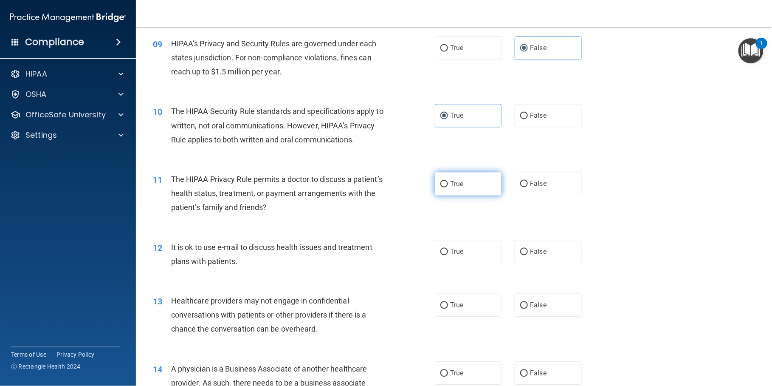
radio input "true"
click at [454, 263] on label "True" at bounding box center [468, 251] width 67 height 23
click at [448, 255] on input "True" at bounding box center [444, 252] width 8 height 6
radio input "true"
click at [540, 309] on span "False" at bounding box center [538, 305] width 17 height 8
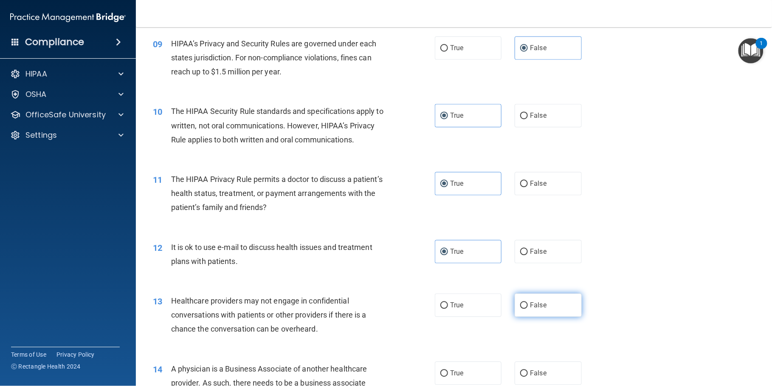
click at [528, 309] on input "False" at bounding box center [524, 305] width 8 height 6
radio input "true"
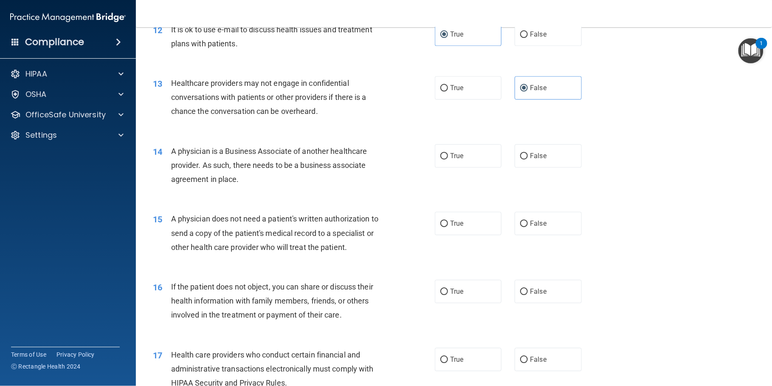
scroll to position [801, 0]
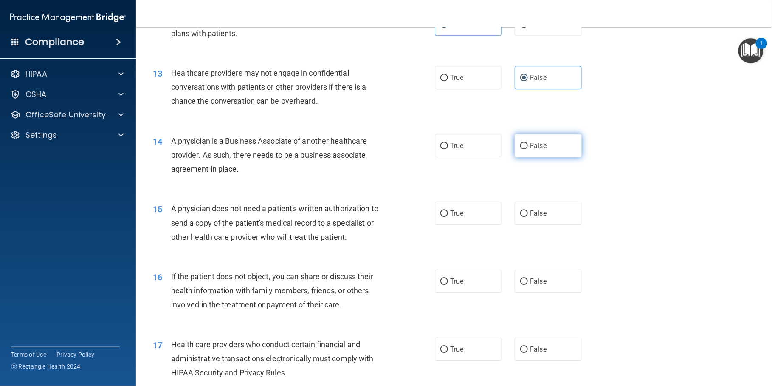
click at [551, 157] on label "False" at bounding box center [548, 145] width 67 height 23
click at [528, 149] on input "False" at bounding box center [524, 146] width 8 height 6
radio input "true"
click at [454, 217] on span "True" at bounding box center [456, 213] width 13 height 8
click at [448, 217] on input "True" at bounding box center [444, 213] width 8 height 6
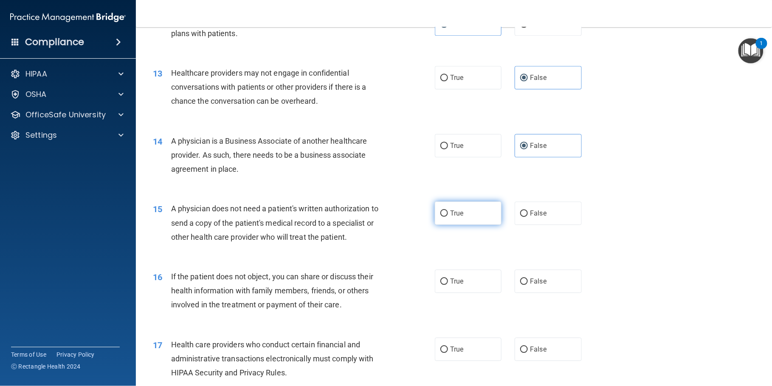
radio input "true"
click at [452, 293] on label "True" at bounding box center [468, 280] width 67 height 23
click at [448, 285] on input "True" at bounding box center [444, 281] width 8 height 6
radio input "true"
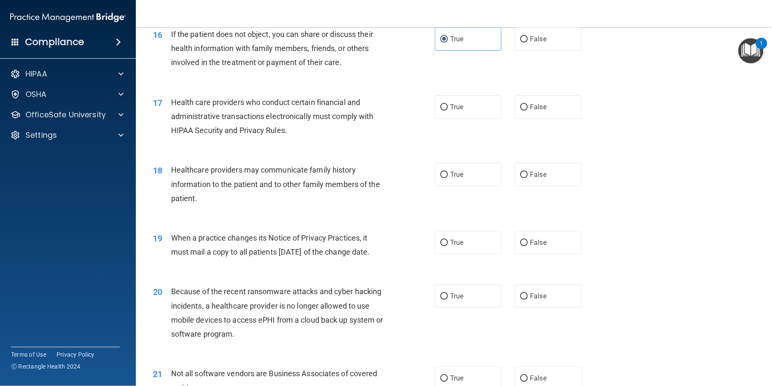
scroll to position [1047, 0]
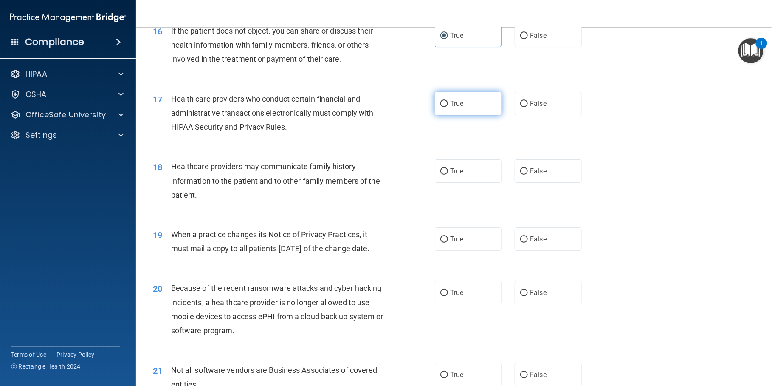
click at [459, 107] on span "True" at bounding box center [456, 103] width 13 height 8
click at [448, 107] on input "True" at bounding box center [444, 104] width 8 height 6
radio input "true"
click at [533, 183] on label "False" at bounding box center [548, 170] width 67 height 23
click at [528, 175] on input "False" at bounding box center [524, 171] width 8 height 6
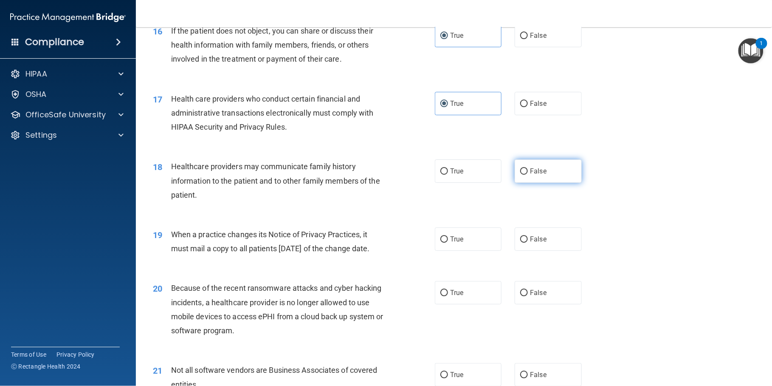
radio input "true"
click at [539, 243] on span "False" at bounding box center [538, 239] width 17 height 8
click at [528, 243] on input "False" at bounding box center [524, 239] width 8 height 6
radio input "true"
click at [542, 304] on label "False" at bounding box center [548, 292] width 67 height 23
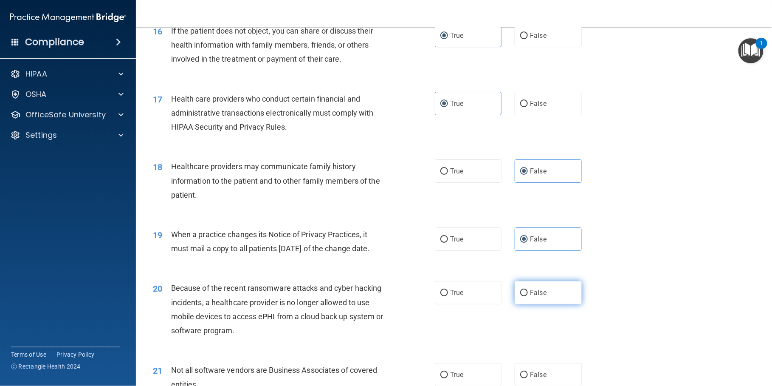
click at [528, 296] on input "False" at bounding box center [524, 293] width 8 height 6
radio input "true"
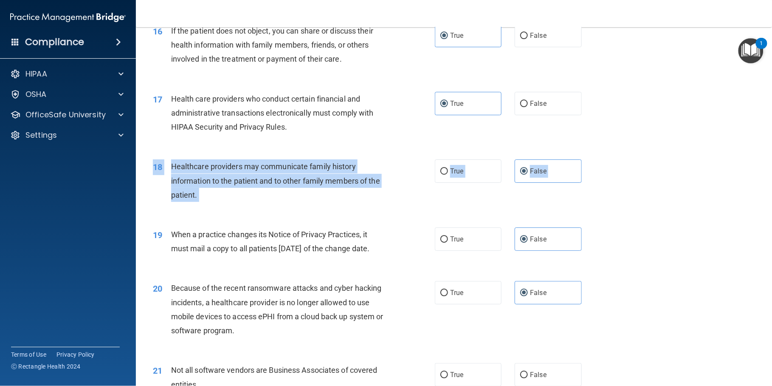
drag, startPoint x: 762, startPoint y: 248, endPoint x: 761, endPoint y: 279, distance: 30.6
click at [724, 279] on main "- The HIPAA Quiz #2 This quiz doesn’t expire until 10/10/2025. Are you sure you…" at bounding box center [454, 206] width 636 height 359
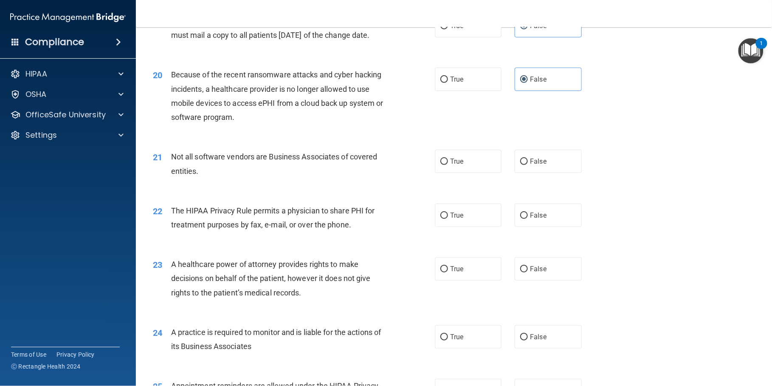
scroll to position [1302, 0]
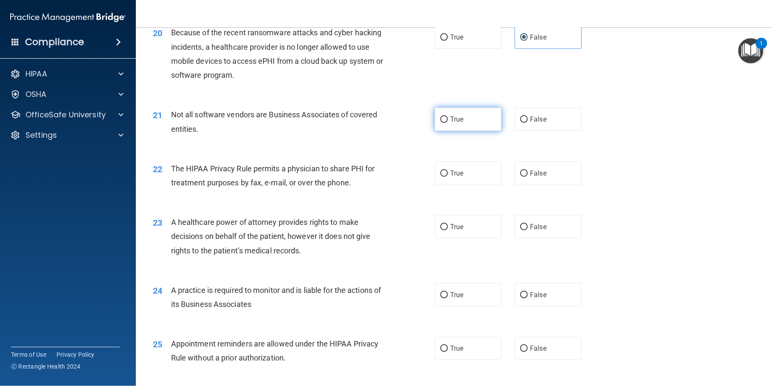
click at [459, 123] on span "True" at bounding box center [456, 119] width 13 height 8
click at [448, 123] on input "True" at bounding box center [444, 119] width 8 height 6
radio input "true"
click at [459, 177] on span "True" at bounding box center [456, 173] width 13 height 8
click at [448, 177] on input "True" at bounding box center [444, 173] width 8 height 6
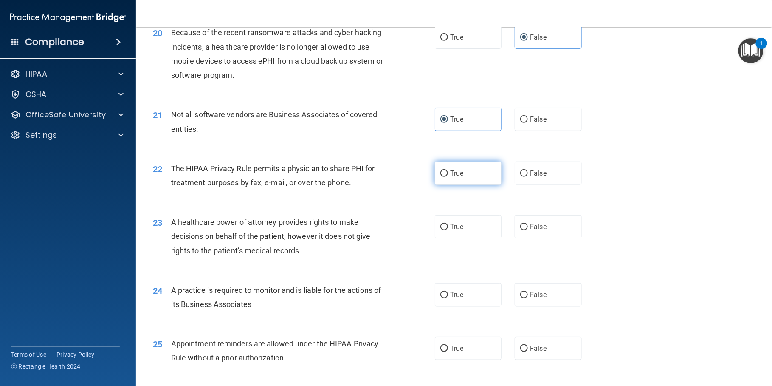
radio input "true"
click at [542, 238] on label "False" at bounding box center [548, 226] width 67 height 23
click at [528, 230] on input "False" at bounding box center [524, 227] width 8 height 6
radio input "true"
click at [546, 306] on label "False" at bounding box center [548, 294] width 67 height 23
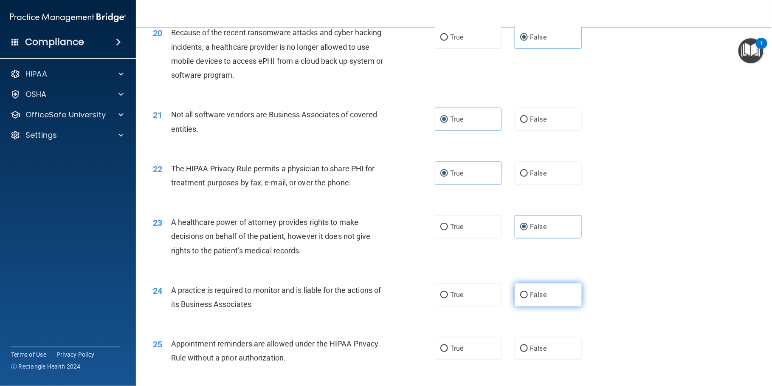
click at [528, 298] on input "False" at bounding box center [524, 295] width 8 height 6
radio input "true"
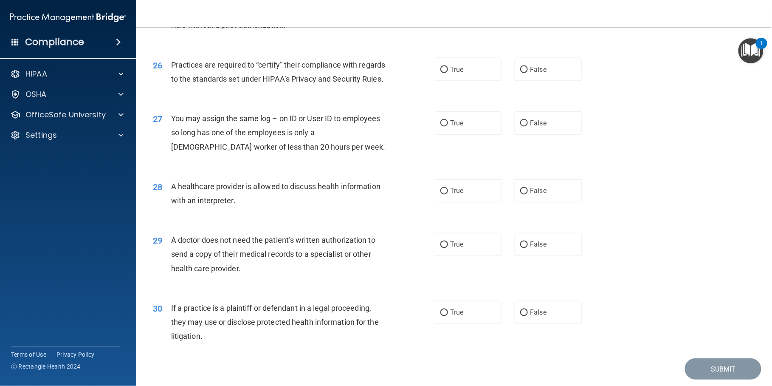
scroll to position [1641, 0]
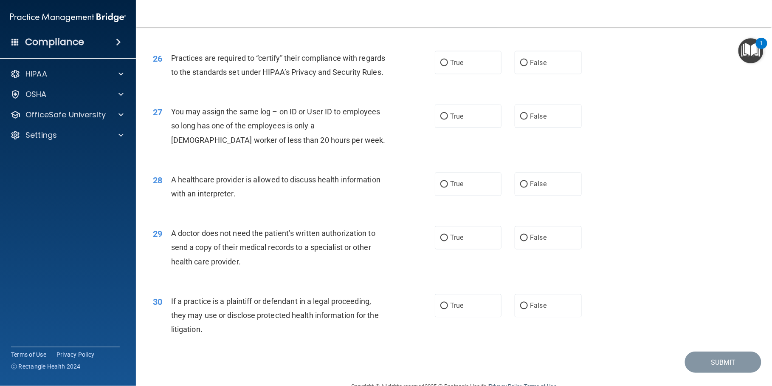
click at [447, 20] on label "True" at bounding box center [468, 8] width 67 height 23
click at [447, 12] on input "True" at bounding box center [444, 9] width 8 height 6
radio input "true"
click at [536, 67] on span "False" at bounding box center [538, 63] width 17 height 8
click at [528, 66] on input "False" at bounding box center [524, 63] width 8 height 6
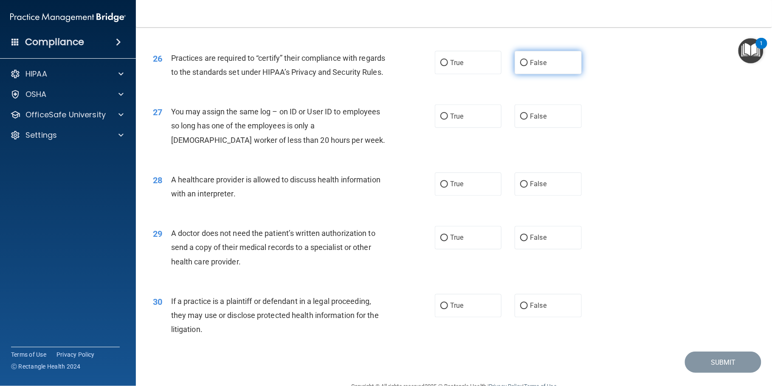
radio input "true"
click at [534, 120] on span "False" at bounding box center [538, 116] width 17 height 8
click at [528, 120] on input "False" at bounding box center [524, 116] width 8 height 6
radio input "true"
click at [456, 188] on span "True" at bounding box center [456, 184] width 13 height 8
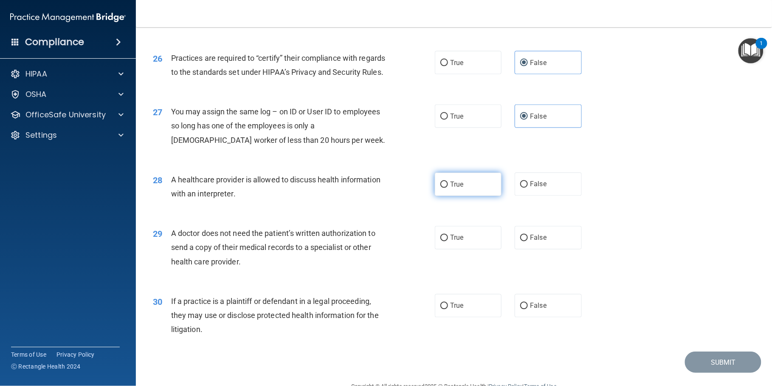
click at [448, 188] on input "True" at bounding box center [444, 184] width 8 height 6
radio input "true"
click at [453, 242] on span "True" at bounding box center [456, 238] width 13 height 8
click at [448, 241] on input "True" at bounding box center [444, 238] width 8 height 6
radio input "true"
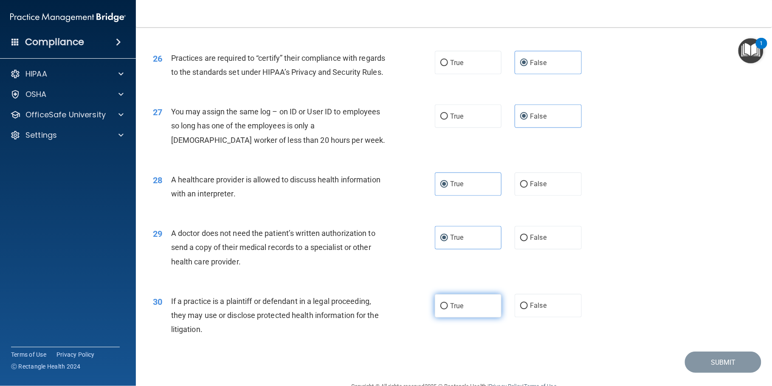
click at [450, 310] on span "True" at bounding box center [456, 306] width 13 height 8
click at [448, 309] on input "True" at bounding box center [444, 306] width 8 height 6
radio input "true"
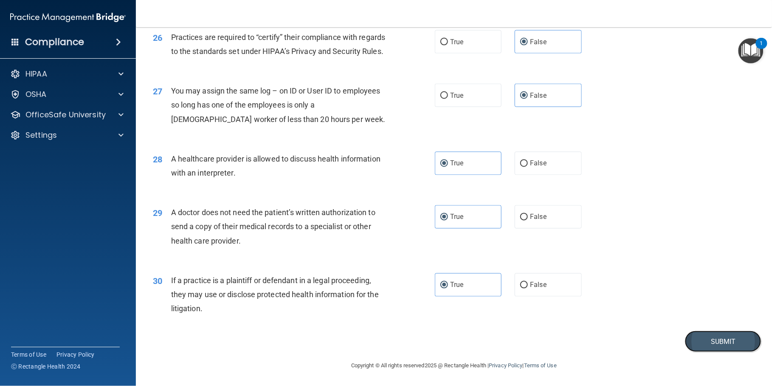
click at [708, 340] on button "Submit" at bounding box center [723, 341] width 76 height 22
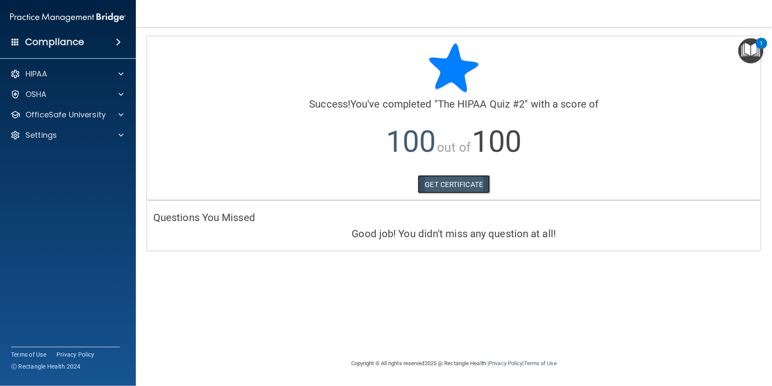
click at [456, 187] on link "GET CERTIFICATE" at bounding box center [454, 184] width 73 height 19
